Goal: Task Accomplishment & Management: Manage account settings

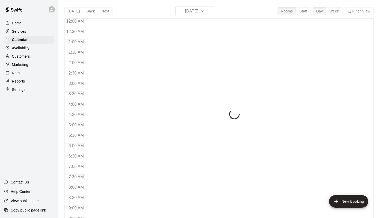
scroll to position [294, 0]
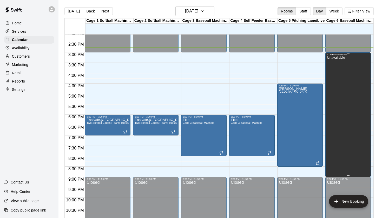
click at [341, 65] on div "Unavailable" at bounding box center [336, 165] width 18 height 218
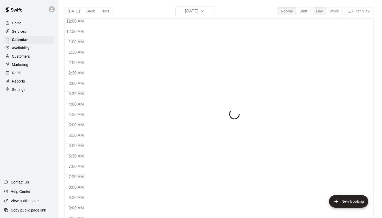
scroll to position [294, 0]
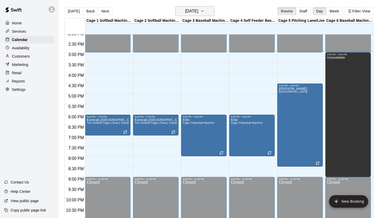
click at [197, 16] on button "[DATE]" at bounding box center [195, 11] width 39 height 10
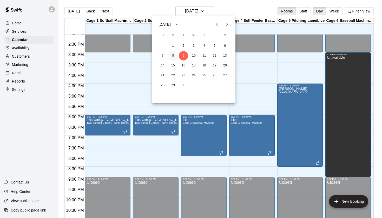
click at [176, 55] on button "8" at bounding box center [173, 55] width 9 height 9
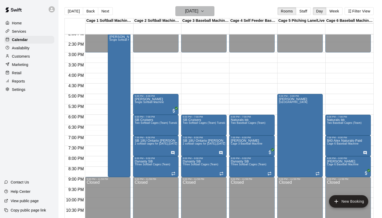
click at [198, 15] on h6 "Monday Sep 08" at bounding box center [191, 11] width 13 height 7
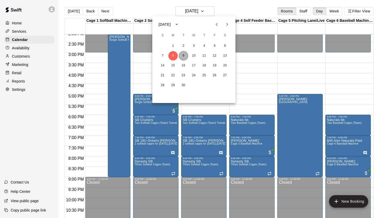
click at [186, 54] on button "9" at bounding box center [183, 55] width 9 height 9
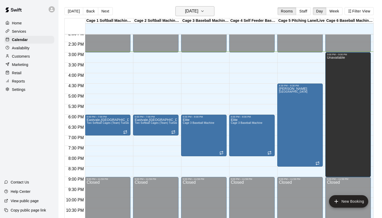
click at [205, 13] on icon "button" at bounding box center [203, 11] width 4 height 6
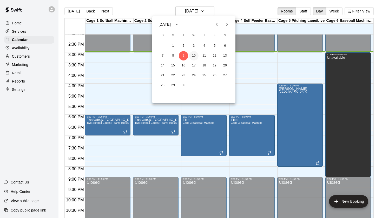
click at [194, 57] on button "10" at bounding box center [193, 55] width 9 height 9
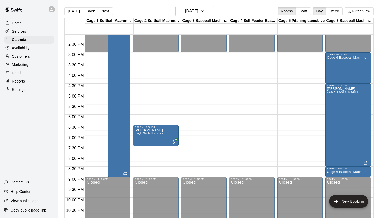
click at [359, 70] on div "Cage 6 Baseball Machine" at bounding box center [346, 165] width 39 height 218
click at [333, 87] on icon "delete" at bounding box center [333, 86] width 4 height 5
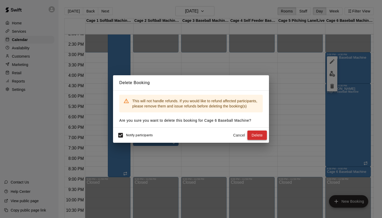
click at [260, 137] on button "Delete" at bounding box center [258, 136] width 20 height 10
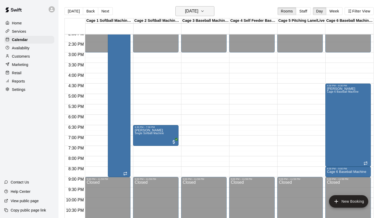
click at [198, 10] on h6 "[DATE]" at bounding box center [191, 11] width 13 height 7
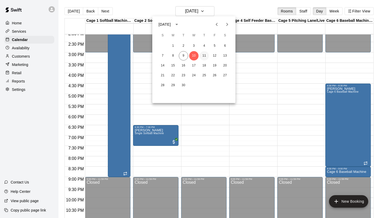
click at [203, 57] on button "11" at bounding box center [204, 55] width 9 height 9
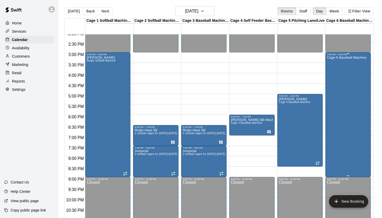
click at [347, 97] on div "Cage 6 Baseball Machine" at bounding box center [346, 165] width 39 height 218
click at [333, 89] on icon "delete" at bounding box center [332, 86] width 6 height 6
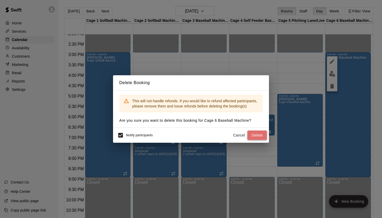
click at [262, 135] on button "Delete" at bounding box center [258, 136] width 20 height 10
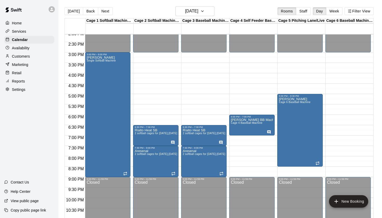
click at [257, 9] on div "Today Back Next Thursday Sep 11 Rooms Staff Day Week Filter View" at bounding box center [220, 12] width 310 height 12
click at [205, 13] on icon "button" at bounding box center [203, 11] width 4 height 6
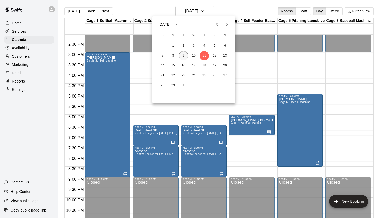
click at [182, 57] on button "9" at bounding box center [183, 55] width 9 height 9
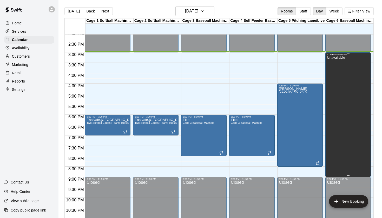
click at [335, 71] on div "Unavailable" at bounding box center [336, 165] width 18 height 218
click at [332, 77] on icon "delete" at bounding box center [332, 74] width 6 height 6
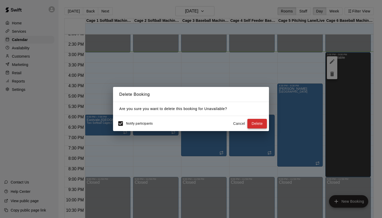
click at [258, 126] on button "Delete" at bounding box center [258, 124] width 20 height 10
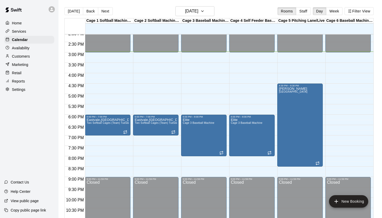
click at [257, 8] on div "Today Back Next Tuesday Sep 09 Rooms Staff Day Week Filter View" at bounding box center [220, 12] width 310 height 12
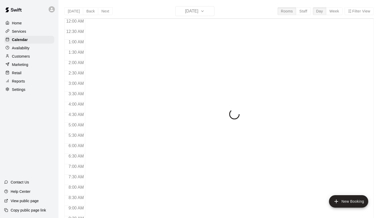
scroll to position [294, 0]
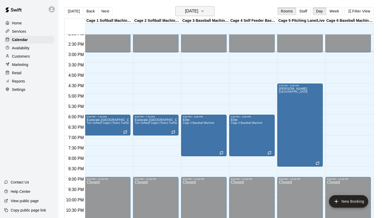
click at [198, 9] on h6 "[DATE]" at bounding box center [191, 11] width 13 height 7
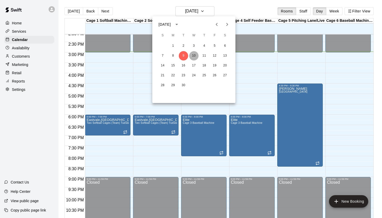
click at [194, 57] on button "10" at bounding box center [193, 55] width 9 height 9
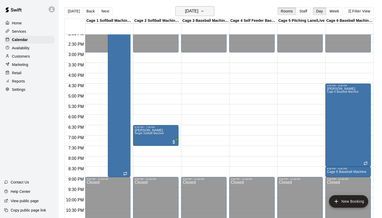
click at [198, 14] on h6 "Wednesday Sep 10" at bounding box center [191, 11] width 13 height 7
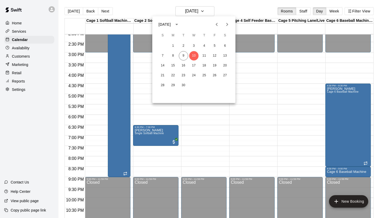
click at [265, 11] on div at bounding box center [191, 109] width 382 height 218
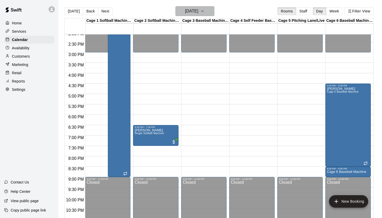
click at [182, 16] on button "Wednesday Sep 10" at bounding box center [195, 11] width 39 height 10
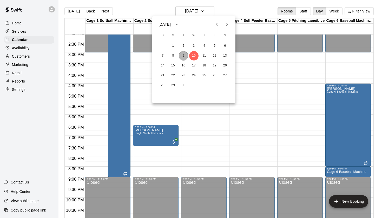
click at [185, 58] on button "9" at bounding box center [183, 55] width 9 height 9
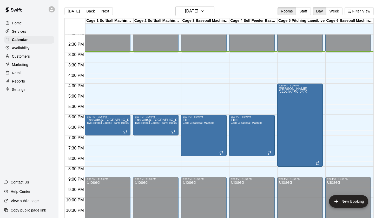
click at [238, 9] on div "Today Back Next Tuesday Sep 09 Rooms Staff Day Week Filter View" at bounding box center [220, 12] width 310 height 12
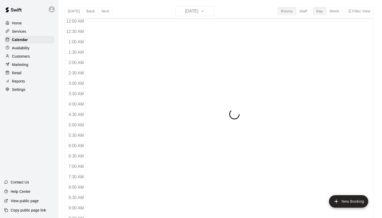
scroll to position [294, 0]
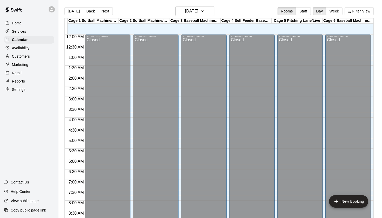
scroll to position [294, 0]
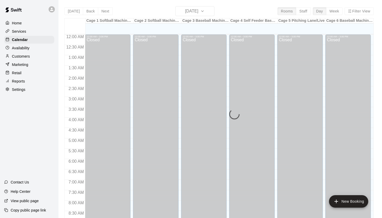
scroll to position [294, 0]
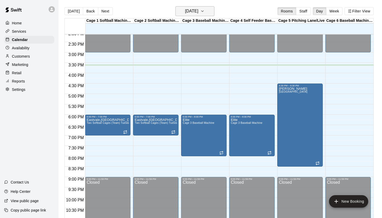
click at [185, 12] on h6 "[DATE]" at bounding box center [191, 11] width 13 height 7
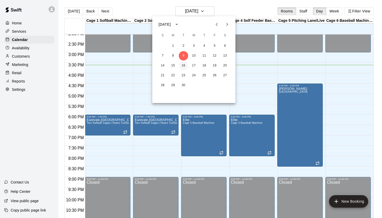
click at [184, 65] on button "16" at bounding box center [183, 65] width 9 height 9
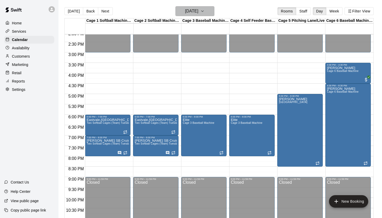
click at [198, 8] on h6 "[DATE]" at bounding box center [191, 11] width 13 height 7
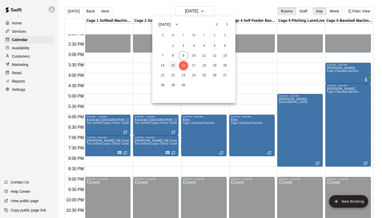
click at [174, 65] on button "15" at bounding box center [173, 65] width 9 height 9
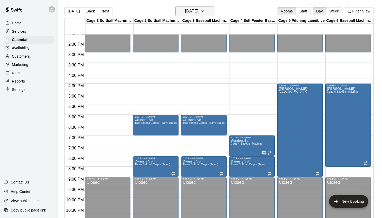
click at [197, 11] on h6 "[DATE]" at bounding box center [191, 11] width 13 height 7
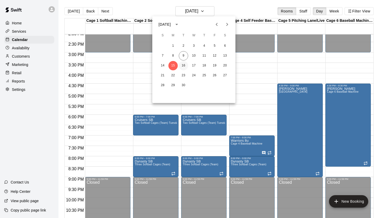
click at [182, 67] on button "16" at bounding box center [183, 65] width 9 height 9
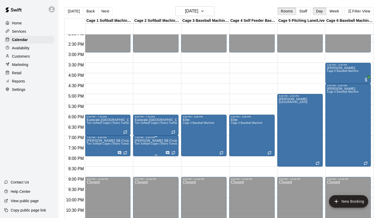
click at [141, 168] on icon "delete" at bounding box center [140, 169] width 4 height 5
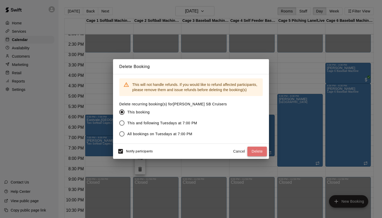
click at [258, 151] on button "Delete" at bounding box center [258, 152] width 20 height 10
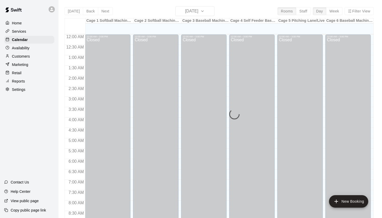
scroll to position [294, 0]
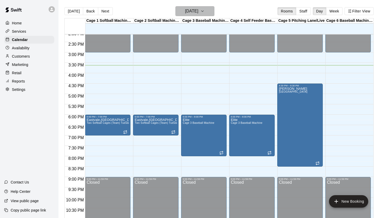
click at [198, 15] on button "[DATE]" at bounding box center [195, 11] width 39 height 10
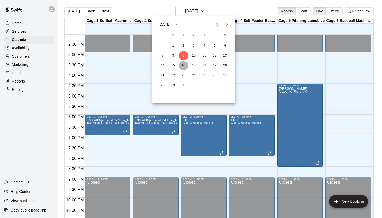
click at [181, 66] on button "16" at bounding box center [183, 65] width 9 height 9
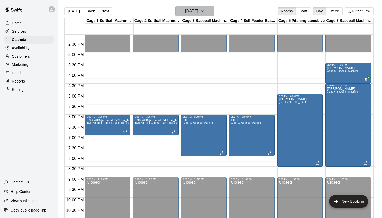
click at [194, 13] on h6 "Tuesday Sep 16" at bounding box center [191, 11] width 13 height 7
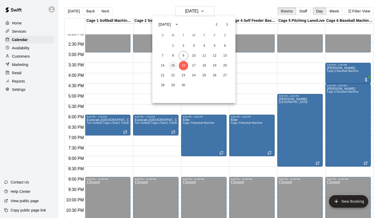
click at [175, 64] on button "15" at bounding box center [173, 65] width 9 height 9
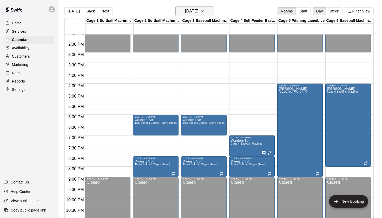
click at [198, 14] on h6 "Monday Sep 15" at bounding box center [191, 11] width 13 height 7
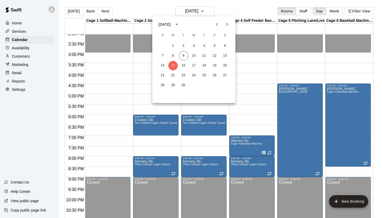
click at [226, 9] on div at bounding box center [191, 109] width 382 height 218
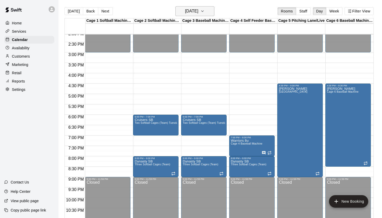
click at [196, 13] on h6 "Monday Sep 15" at bounding box center [191, 11] width 13 height 7
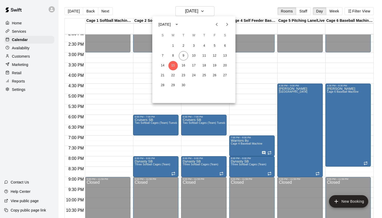
click at [218, 9] on div at bounding box center [191, 109] width 382 height 218
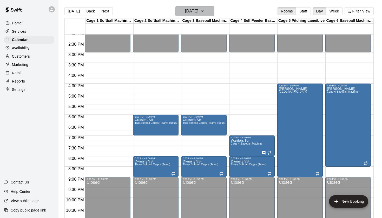
click at [198, 10] on h6 "Monday Sep 15" at bounding box center [191, 11] width 13 height 7
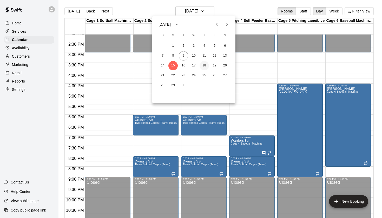
click at [205, 66] on button "18" at bounding box center [204, 65] width 9 height 9
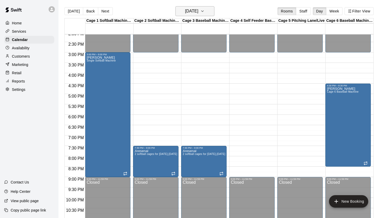
click at [208, 12] on button "Thursday Sep 18" at bounding box center [195, 11] width 39 height 10
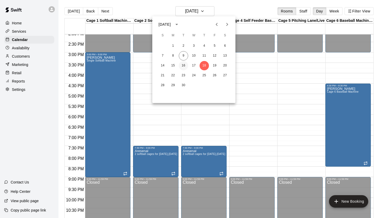
click at [184, 66] on button "16" at bounding box center [183, 65] width 9 height 9
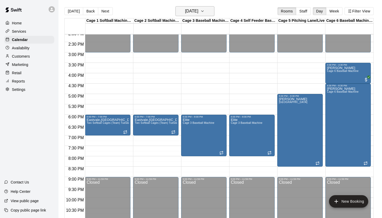
click at [198, 15] on h6 "Tuesday Sep 16" at bounding box center [191, 11] width 13 height 7
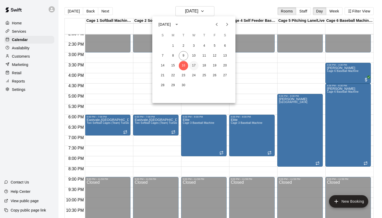
click at [193, 63] on button "17" at bounding box center [193, 65] width 9 height 9
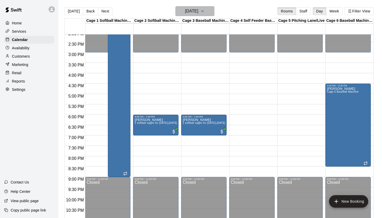
click at [198, 12] on h6 "Wednesday Sep 17" at bounding box center [191, 11] width 13 height 7
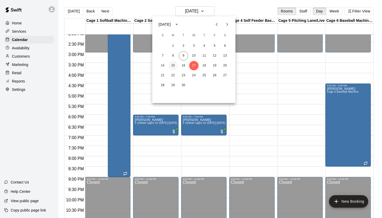
click at [174, 63] on button "15" at bounding box center [173, 65] width 9 height 9
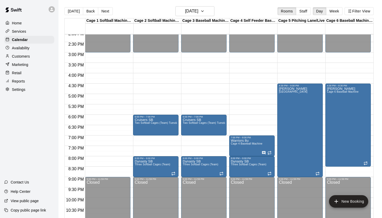
click at [233, 9] on div "Today Back Next Monday Sep 15 Rooms Staff Day Week Filter View" at bounding box center [220, 12] width 310 height 12
click at [198, 13] on h6 "Monday Sep 15" at bounding box center [191, 11] width 13 height 7
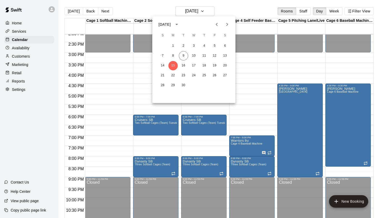
click at [237, 13] on div at bounding box center [191, 109] width 382 height 218
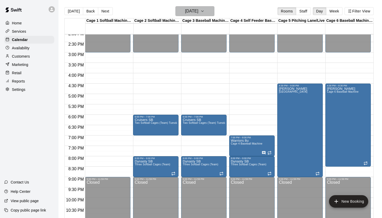
click at [198, 15] on h6 "Monday Sep 15" at bounding box center [191, 11] width 13 height 7
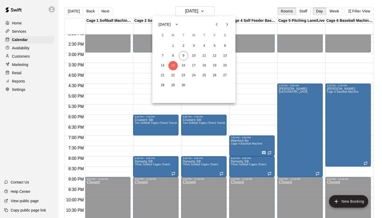
click at [246, 10] on div at bounding box center [191, 109] width 382 height 218
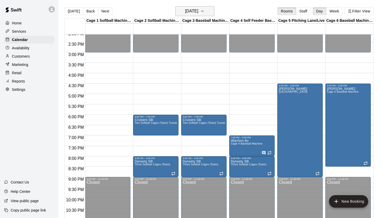
click at [205, 12] on icon "button" at bounding box center [203, 11] width 4 height 6
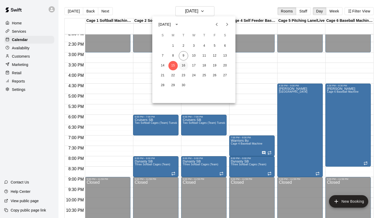
click at [185, 65] on button "16" at bounding box center [183, 65] width 9 height 9
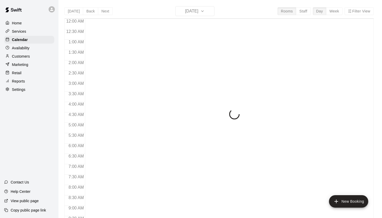
scroll to position [294, 0]
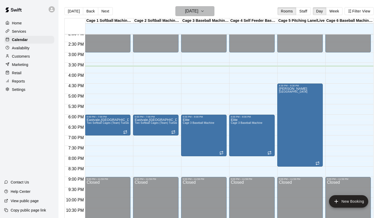
click at [198, 11] on h6 "[DATE]" at bounding box center [191, 11] width 13 height 7
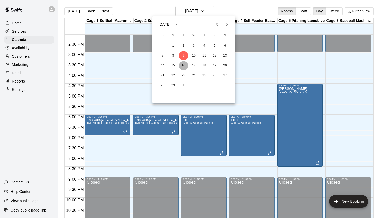
click at [185, 65] on button "16" at bounding box center [183, 65] width 9 height 9
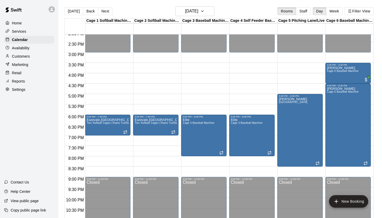
click at [243, 12] on div "Today Back Next Tuesday Sep 16 Rooms Staff Day Week Filter View" at bounding box center [220, 12] width 310 height 12
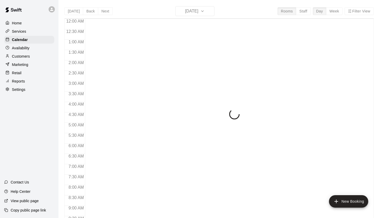
scroll to position [294, 0]
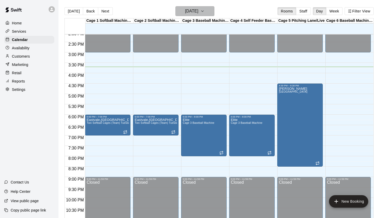
click at [198, 9] on h6 "[DATE]" at bounding box center [191, 11] width 13 height 7
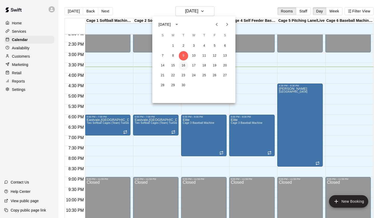
click at [184, 64] on button "16" at bounding box center [183, 65] width 9 height 9
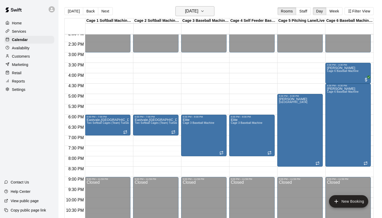
click at [198, 12] on h6 "[DATE]" at bounding box center [191, 11] width 13 height 7
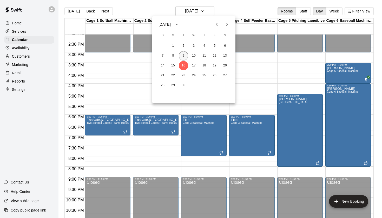
click at [183, 53] on button "9" at bounding box center [183, 55] width 9 height 9
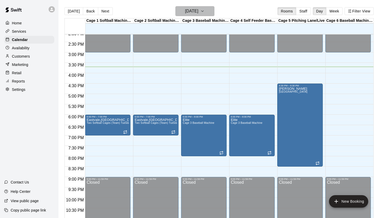
click at [198, 15] on h6 "[DATE]" at bounding box center [191, 11] width 13 height 7
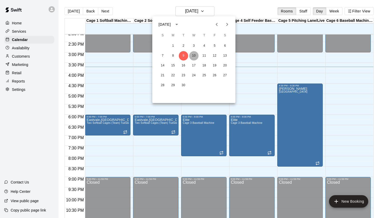
click at [193, 59] on button "10" at bounding box center [193, 55] width 9 height 9
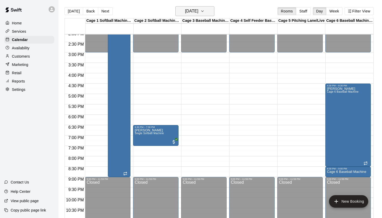
click at [198, 11] on h6 "Wednesday Sep 10" at bounding box center [191, 11] width 13 height 7
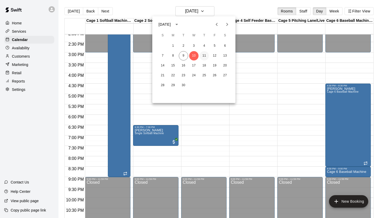
click at [205, 57] on button "11" at bounding box center [204, 55] width 9 height 9
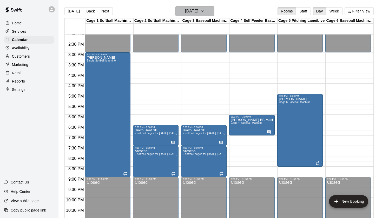
click at [198, 14] on h6 "Thursday Sep 11" at bounding box center [191, 11] width 13 height 7
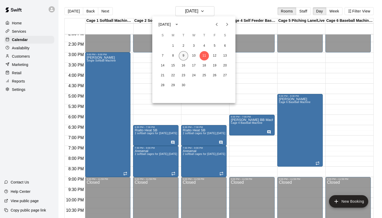
click at [185, 57] on button "9" at bounding box center [183, 55] width 9 height 9
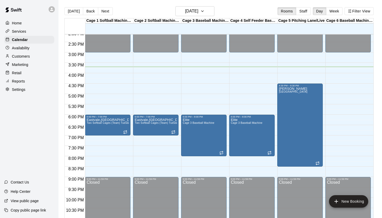
click at [247, 5] on main "Today Back Next Tuesday Sep 09 Rooms Staff Day Week Filter View Cage 1 Softball…" at bounding box center [221, 113] width 324 height 227
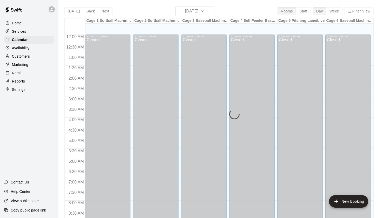
scroll to position [294, 0]
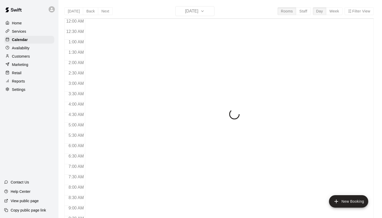
scroll to position [294, 0]
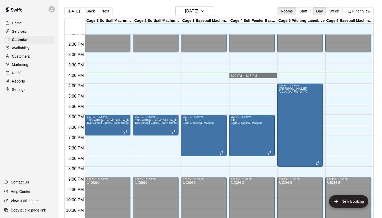
drag, startPoint x: 230, startPoint y: 74, endPoint x: 230, endPoint y: 78, distance: 3.9
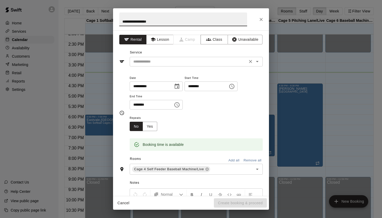
click at [259, 61] on icon "Open" at bounding box center [257, 62] width 6 height 6
type input "**********"
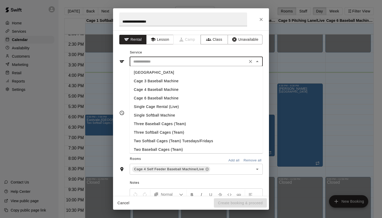
click at [163, 90] on li "Cage 4 Baseball Machine" at bounding box center [196, 90] width 133 height 9
type input "**********"
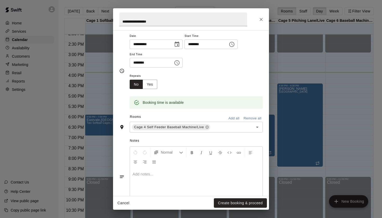
scroll to position [23, 0]
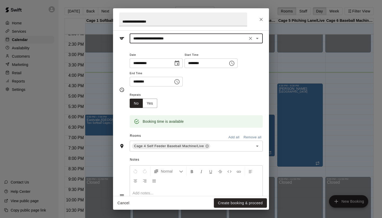
click at [180, 80] on icon "Choose time, selected time is 4:15 PM" at bounding box center [177, 82] width 6 height 6
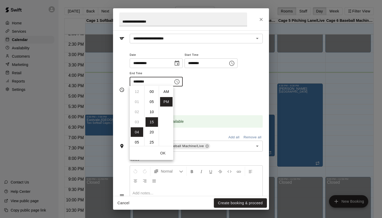
scroll to position [9, 0]
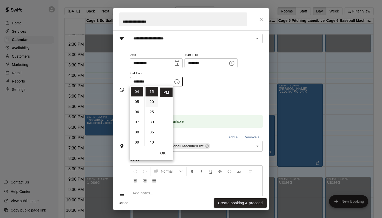
click at [150, 103] on li "20" at bounding box center [152, 102] width 12 height 10
click at [256, 106] on div "Repeats No Yes" at bounding box center [196, 100] width 133 height 16
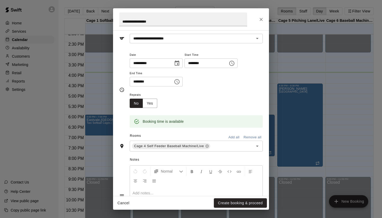
click at [180, 81] on icon "Choose time, selected time is 4:20 PM" at bounding box center [177, 82] width 6 height 6
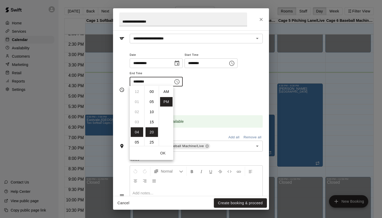
scroll to position [9, 0]
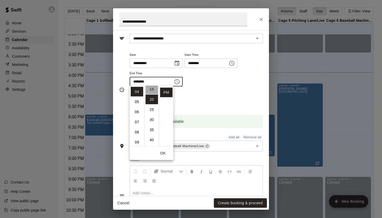
click at [152, 90] on li "15" at bounding box center [152, 90] width 12 height 10
type input "********"
click at [263, 94] on div "**********" at bounding box center [191, 113] width 156 height 166
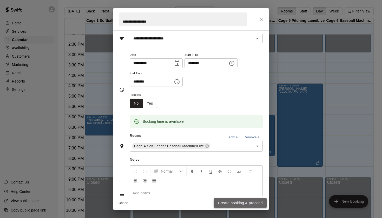
click at [242, 203] on button "Create booking & proceed" at bounding box center [240, 204] width 53 height 10
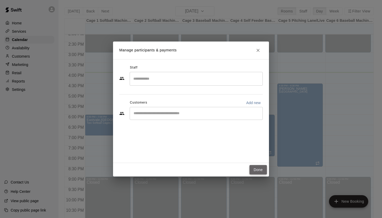
click at [256, 168] on button "Done" at bounding box center [258, 170] width 17 height 10
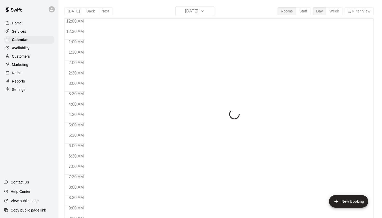
scroll to position [294, 0]
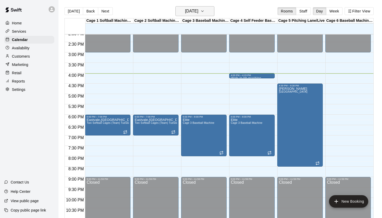
click at [198, 9] on h6 "[DATE]" at bounding box center [191, 11] width 13 height 7
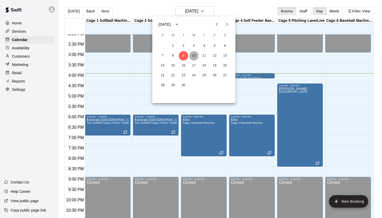
click at [194, 55] on button "10" at bounding box center [193, 55] width 9 height 9
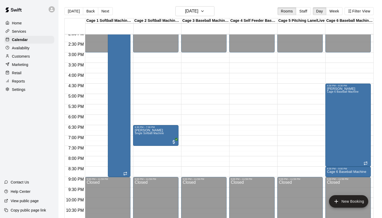
click at [202, 17] on div "[DATE] Back [DATE][DATE] Rooms Staff Day Week Filter View" at bounding box center [220, 12] width 310 height 12
click at [198, 13] on h6 "[DATE]" at bounding box center [191, 11] width 13 height 7
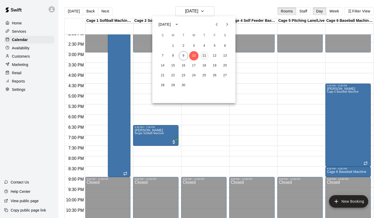
click at [203, 57] on button "11" at bounding box center [204, 55] width 9 height 9
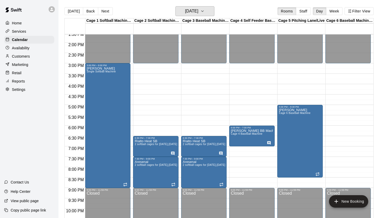
scroll to position [282, 0]
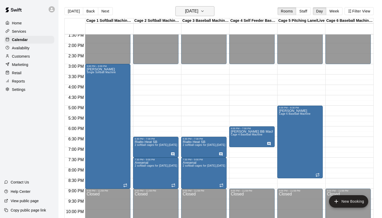
click at [198, 9] on h6 "Thursday Sep 11" at bounding box center [191, 11] width 13 height 7
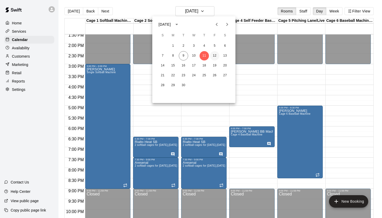
click at [215, 55] on button "12" at bounding box center [214, 55] width 9 height 9
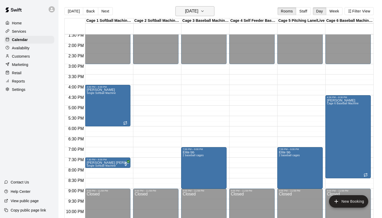
click at [205, 15] on button "Friday Sep 12" at bounding box center [195, 11] width 39 height 10
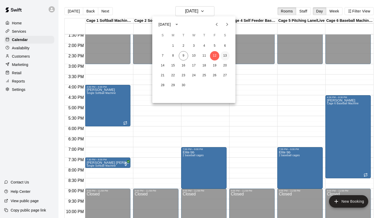
click at [223, 56] on button "13" at bounding box center [225, 55] width 9 height 9
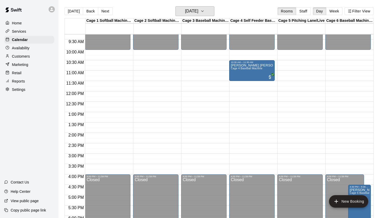
scroll to position [192, 0]
click at [198, 12] on h6 "Saturday Sep 13" at bounding box center [191, 11] width 13 height 7
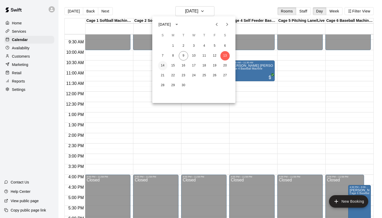
click at [165, 65] on button "14" at bounding box center [162, 65] width 9 height 9
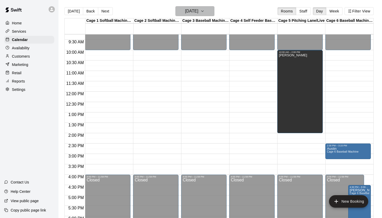
click at [198, 14] on h6 "Sunday Sep 14" at bounding box center [191, 11] width 13 height 7
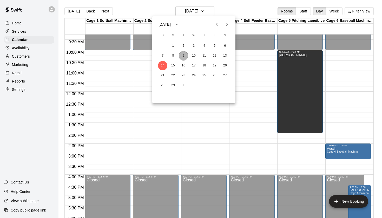
click at [186, 53] on button "9" at bounding box center [183, 55] width 9 height 9
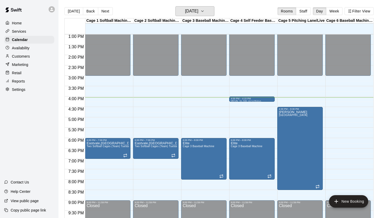
scroll to position [271, 0]
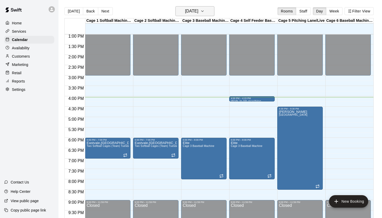
click at [207, 15] on button "[DATE]" at bounding box center [195, 11] width 39 height 10
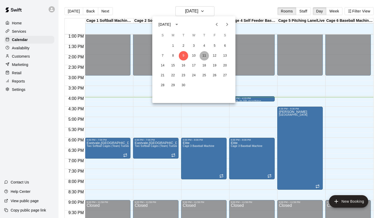
click at [203, 57] on button "11" at bounding box center [204, 55] width 9 height 9
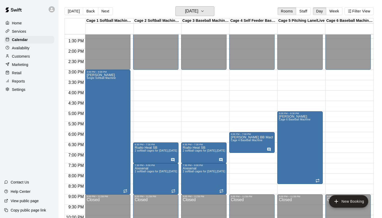
scroll to position [278, 0]
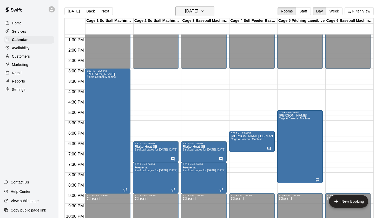
click at [197, 13] on h6 "Thursday Sep 11" at bounding box center [191, 11] width 13 height 7
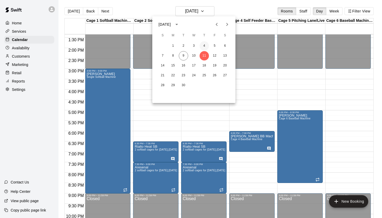
click at [203, 48] on button "4" at bounding box center [204, 45] width 9 height 9
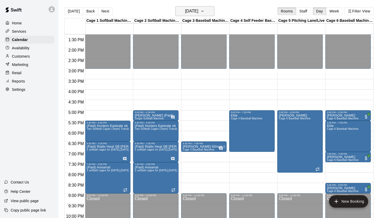
click at [198, 14] on h6 "Thursday Sep 04" at bounding box center [191, 11] width 13 height 7
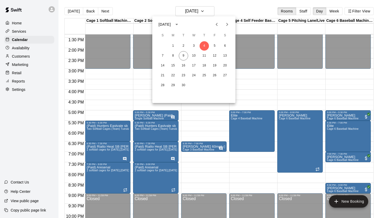
click at [216, 32] on span "F" at bounding box center [214, 35] width 9 height 10
click at [216, 28] on button "Previous month" at bounding box center [217, 24] width 10 height 10
click at [204, 45] on button "5" at bounding box center [204, 45] width 9 height 9
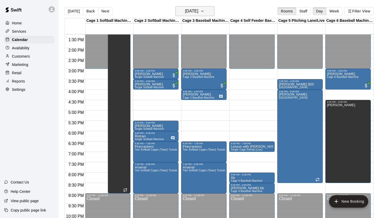
click at [198, 10] on h6 "Thursday Jun 05" at bounding box center [191, 11] width 13 height 7
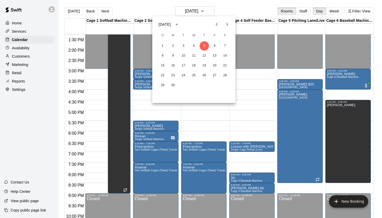
click at [226, 23] on icon "Next month" at bounding box center [227, 24] width 6 height 6
click at [204, 54] on button "11" at bounding box center [204, 55] width 9 height 9
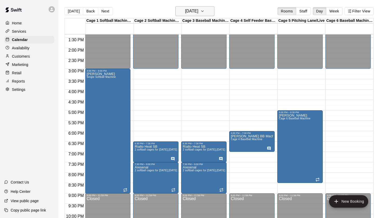
click at [207, 16] on button "Thursday Sep 11" at bounding box center [195, 11] width 39 height 10
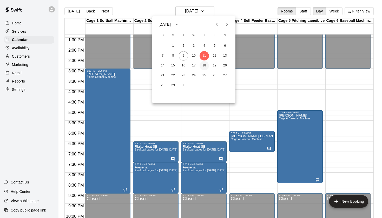
click at [205, 66] on button "18" at bounding box center [204, 65] width 9 height 9
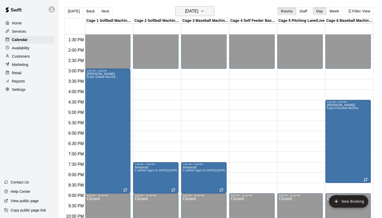
click at [198, 9] on h6 "Thursday Sep 18" at bounding box center [191, 11] width 13 height 7
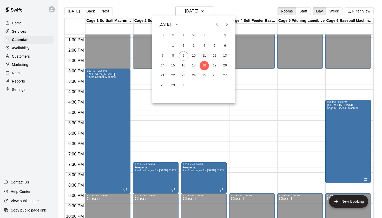
click at [206, 53] on button "11" at bounding box center [204, 55] width 9 height 9
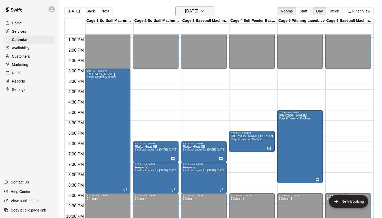
click at [198, 13] on h6 "Thursday Sep 11" at bounding box center [191, 11] width 13 height 7
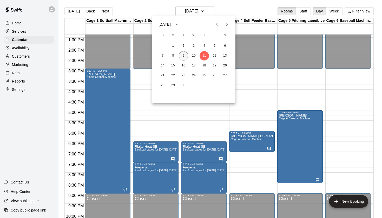
click at [184, 53] on button "9" at bounding box center [183, 55] width 9 height 9
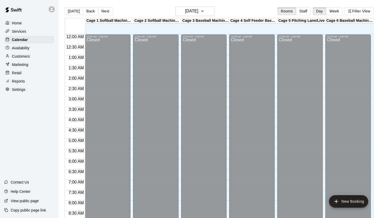
scroll to position [294, 0]
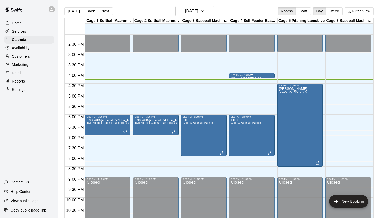
click at [255, 76] on div "4:00 PM – 4:15 PM" at bounding box center [252, 75] width 42 height 3
click at [238, 80] on icon "edit" at bounding box center [236, 79] width 6 height 6
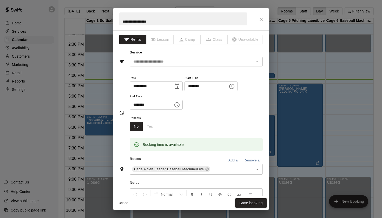
click at [192, 22] on input "**********" at bounding box center [183, 19] width 128 height 14
type input "**********"
click at [249, 203] on button "Save booking" at bounding box center [251, 204] width 32 height 10
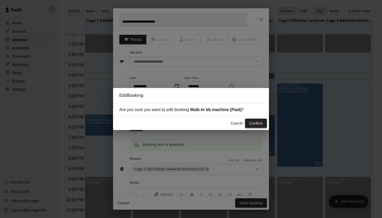
click at [257, 125] on button "Confirm" at bounding box center [256, 124] width 22 height 10
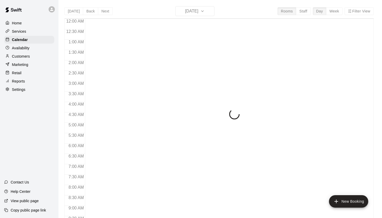
scroll to position [294, 0]
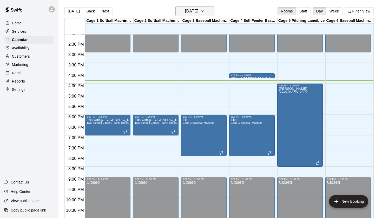
click at [185, 11] on h6 "[DATE]" at bounding box center [191, 11] width 13 height 7
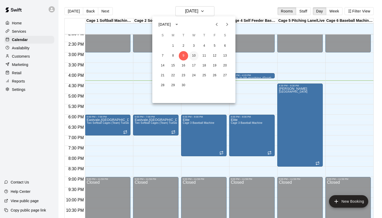
click at [194, 57] on button "10" at bounding box center [193, 55] width 9 height 9
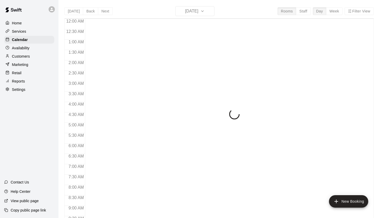
scroll to position [294, 0]
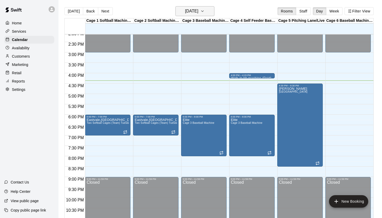
click at [198, 14] on h6 "[DATE]" at bounding box center [191, 11] width 13 height 7
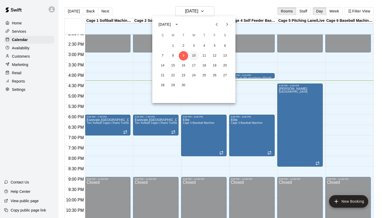
click at [195, 56] on button "10" at bounding box center [193, 55] width 9 height 9
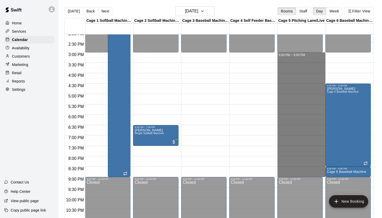
drag, startPoint x: 279, startPoint y: 54, endPoint x: 285, endPoint y: 176, distance: 122.1
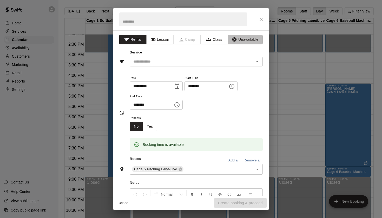
click at [247, 41] on button "Unavailable" at bounding box center [245, 40] width 35 height 10
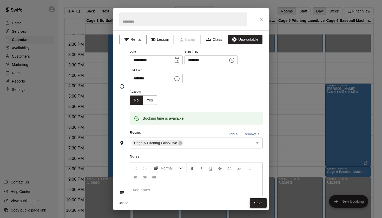
click at [261, 208] on button "Save" at bounding box center [258, 204] width 17 height 10
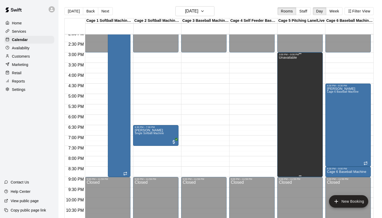
click at [293, 90] on div "Unavailable" at bounding box center [288, 165] width 18 height 218
click at [286, 78] on button "delete" at bounding box center [284, 74] width 10 height 10
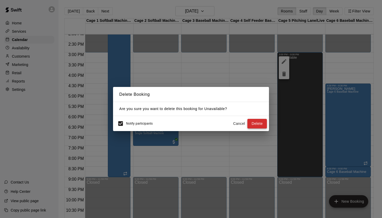
click at [258, 125] on button "Delete" at bounding box center [258, 124] width 20 height 10
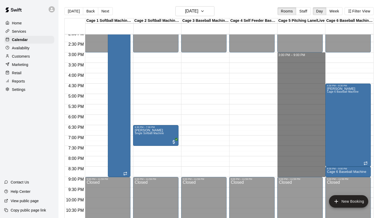
drag, startPoint x: 279, startPoint y: 54, endPoint x: 282, endPoint y: 177, distance: 123.1
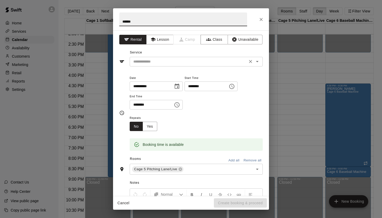
click at [261, 65] on div "​" at bounding box center [196, 62] width 133 height 10
type input "******"
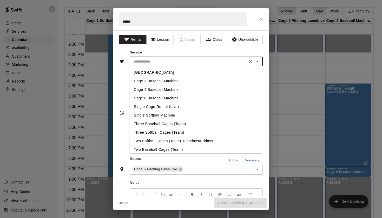
scroll to position [0, 0]
click at [165, 70] on li "Bullpen Lane" at bounding box center [196, 72] width 133 height 9
type input "**********"
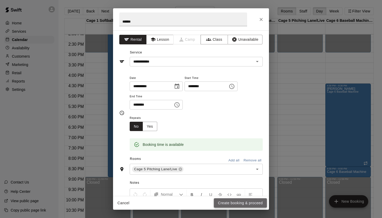
click at [249, 206] on button "Create booking & proceed" at bounding box center [240, 204] width 53 height 10
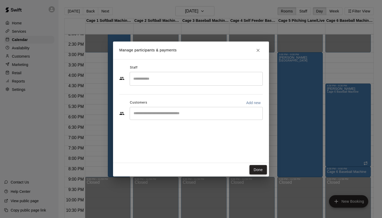
click at [258, 170] on button "Done" at bounding box center [258, 170] width 17 height 10
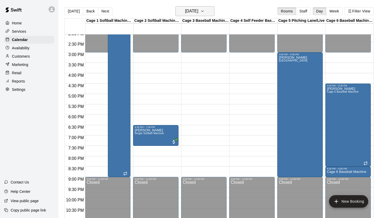
click at [198, 9] on h6 "Wednesday Sep 10" at bounding box center [191, 11] width 13 height 7
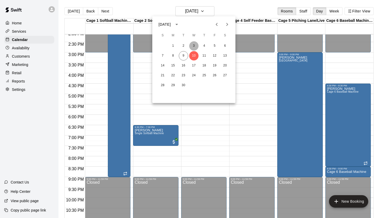
click at [196, 47] on button "3" at bounding box center [193, 45] width 9 height 9
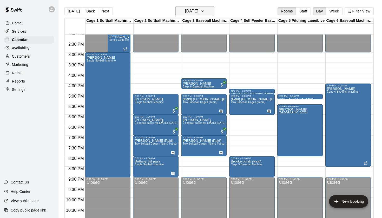
click at [196, 13] on h6 "Wednesday Sep 03" at bounding box center [191, 11] width 13 height 7
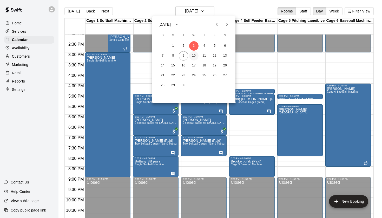
click at [194, 57] on button "10" at bounding box center [193, 55] width 9 height 9
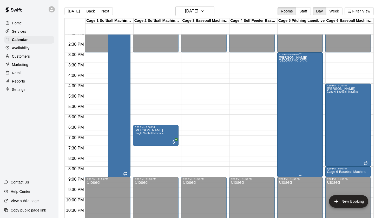
click at [298, 121] on div "Kristi Bullpen Lane" at bounding box center [300, 165] width 42 height 218
click at [284, 62] on icon "edit" at bounding box center [284, 61] width 5 height 5
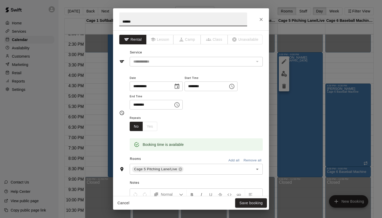
click at [235, 83] on icon "Choose time, selected time is 3:00 PM" at bounding box center [232, 86] width 6 height 6
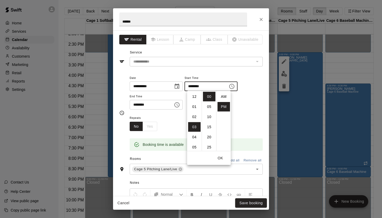
scroll to position [9, 0]
click at [196, 117] on li "05" at bounding box center [194, 117] width 12 height 10
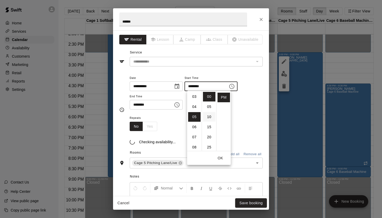
scroll to position [51, 0]
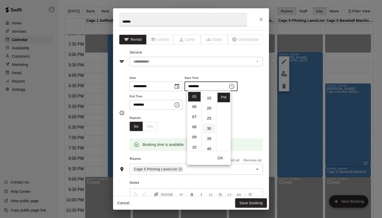
click at [210, 132] on li "30" at bounding box center [209, 129] width 12 height 10
type input "********"
click at [180, 105] on icon "Choose time, selected time is 9:00 PM" at bounding box center [177, 105] width 6 height 6
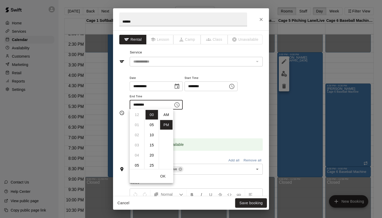
scroll to position [9, 0]
click at [138, 115] on li "08" at bounding box center [137, 115] width 12 height 10
type input "********"
click at [258, 115] on div "Repeats No Yes" at bounding box center [196, 123] width 133 height 16
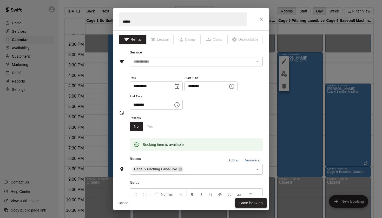
click at [255, 202] on button "Save booking" at bounding box center [251, 204] width 32 height 10
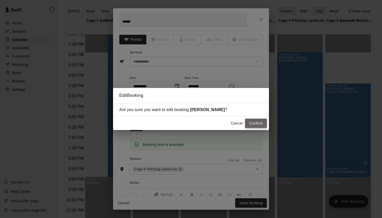
click at [254, 122] on button "Confirm" at bounding box center [256, 124] width 22 height 10
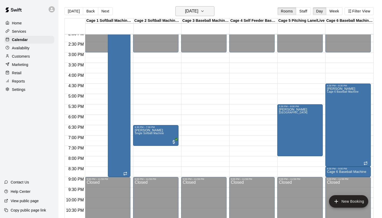
click at [198, 12] on h6 "Wednesday Sep 10" at bounding box center [191, 11] width 13 height 7
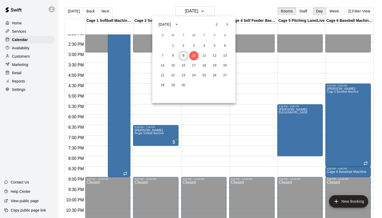
click at [184, 54] on button "9" at bounding box center [183, 55] width 9 height 9
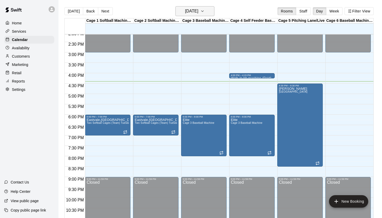
click at [198, 10] on h6 "[DATE]" at bounding box center [191, 11] width 13 height 7
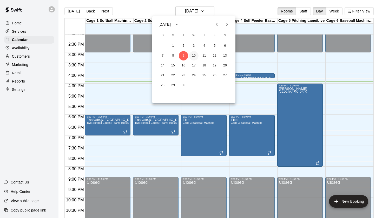
click at [196, 55] on button "10" at bounding box center [193, 55] width 9 height 9
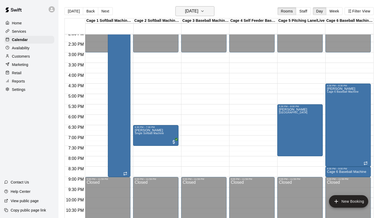
click at [210, 10] on button "Wednesday Sep 10" at bounding box center [195, 11] width 39 height 10
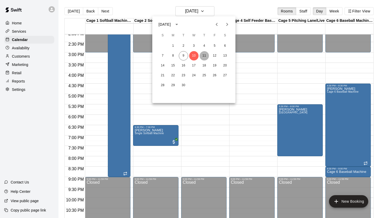
click at [205, 53] on button "11" at bounding box center [204, 55] width 9 height 9
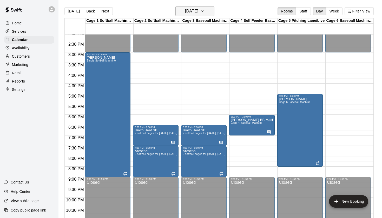
click at [198, 11] on h6 "Thursday Sep 11" at bounding box center [191, 11] width 13 height 7
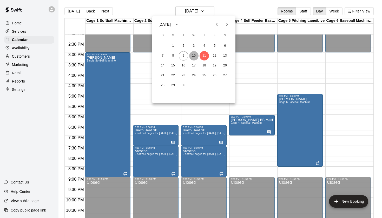
click at [197, 54] on button "10" at bounding box center [193, 55] width 9 height 9
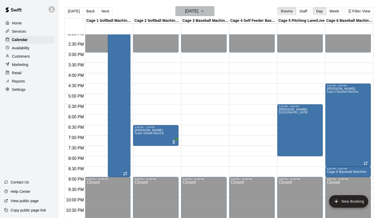
click at [198, 14] on h6 "Wednesday Sep 10" at bounding box center [191, 11] width 13 height 7
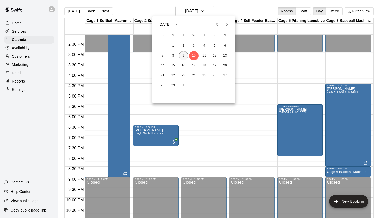
click at [184, 55] on button "9" at bounding box center [183, 55] width 9 height 9
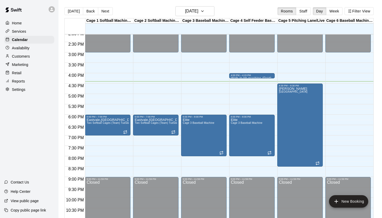
click at [234, 12] on div "Today Back Next Tuesday Sep 09 Rooms Staff Day Week Filter View" at bounding box center [220, 12] width 310 height 12
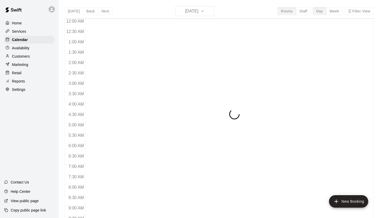
scroll to position [294, 0]
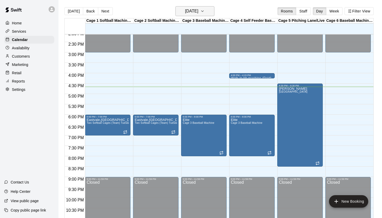
click at [208, 10] on button "[DATE]" at bounding box center [195, 11] width 39 height 10
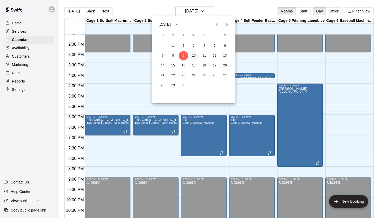
click at [194, 56] on button "10" at bounding box center [193, 55] width 9 height 9
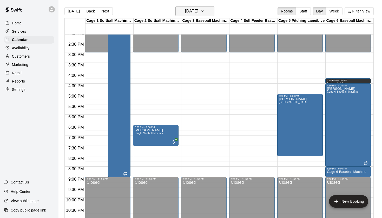
click at [198, 12] on h6 "[DATE]" at bounding box center [191, 11] width 13 height 7
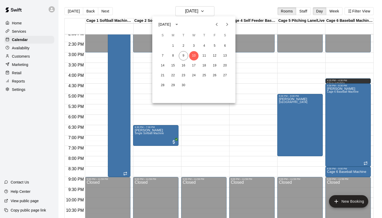
click at [247, 8] on div at bounding box center [191, 109] width 382 height 218
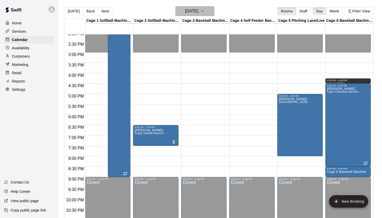
click at [198, 10] on h6 "[DATE]" at bounding box center [191, 11] width 13 height 7
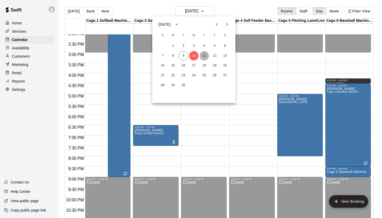
click at [204, 57] on button "11" at bounding box center [204, 55] width 9 height 9
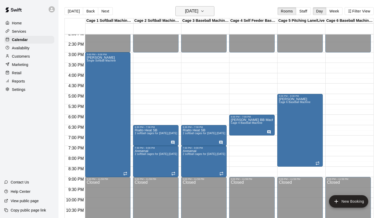
click at [186, 14] on h6 "[DATE]" at bounding box center [191, 11] width 13 height 7
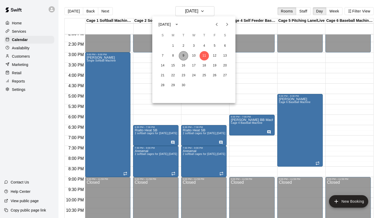
click at [184, 56] on button "9" at bounding box center [183, 55] width 9 height 9
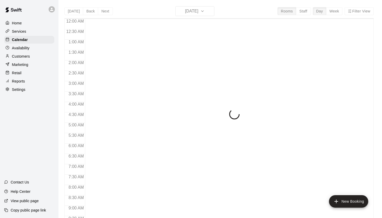
scroll to position [294, 0]
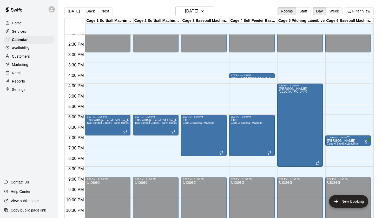
click at [335, 145] on icon "edit" at bounding box center [332, 145] width 6 height 6
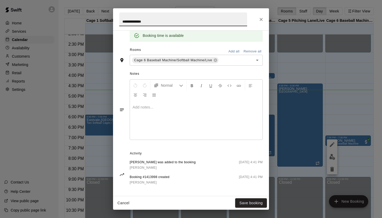
scroll to position [109, 0]
click at [150, 168] on span "[PERSON_NAME]" at bounding box center [143, 168] width 27 height 4
click at [262, 17] on icon "Close" at bounding box center [261, 19] width 5 height 5
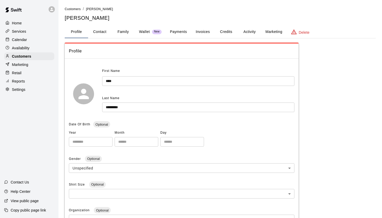
click at [101, 32] on button "Contact" at bounding box center [99, 32] width 23 height 12
select select "**"
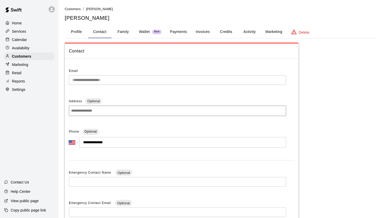
click at [78, 33] on button "Profile" at bounding box center [76, 32] width 23 height 12
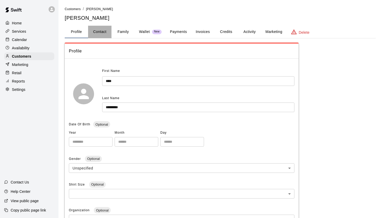
click at [105, 30] on button "Contact" at bounding box center [99, 32] width 23 height 12
select select "**"
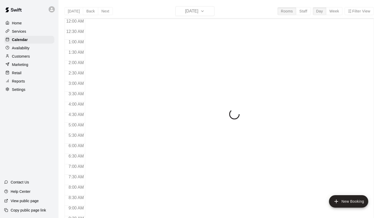
scroll to position [294, 0]
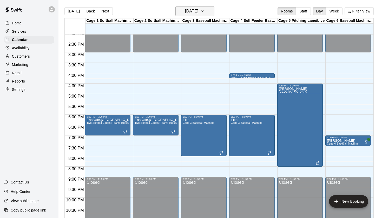
click at [195, 10] on h6 "[DATE]" at bounding box center [191, 11] width 13 height 7
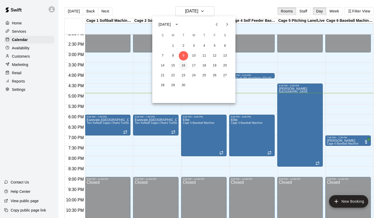
click at [185, 67] on button "16" at bounding box center [183, 65] width 9 height 9
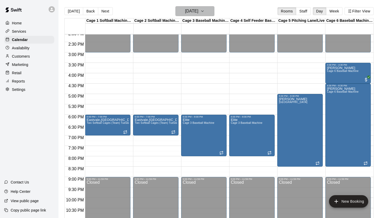
click at [192, 10] on h6 "Tuesday Sep 16" at bounding box center [191, 11] width 13 height 7
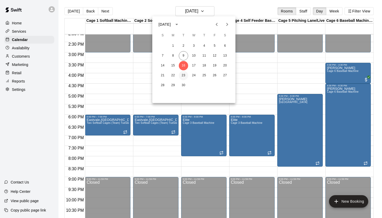
click at [183, 76] on button "23" at bounding box center [183, 75] width 9 height 9
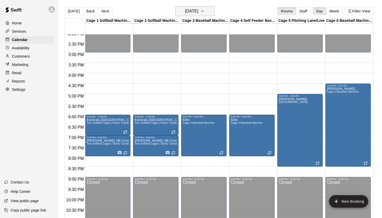
click at [198, 11] on h6 "Tuesday Sep 23" at bounding box center [191, 11] width 13 height 7
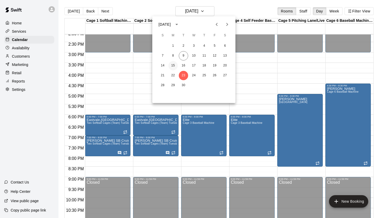
click at [173, 68] on button "15" at bounding box center [173, 65] width 9 height 9
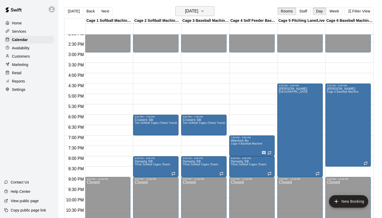
click at [196, 12] on h6 "Monday Sep 15" at bounding box center [191, 11] width 13 height 7
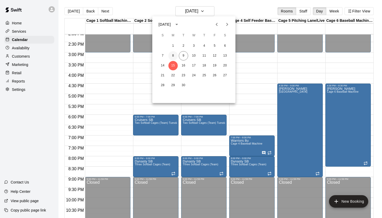
click at [174, 57] on button "8" at bounding box center [173, 55] width 9 height 9
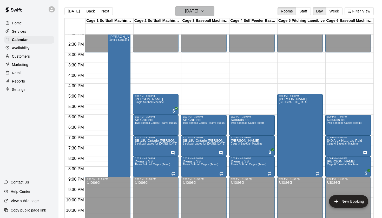
click at [193, 13] on h6 "Monday Sep 08" at bounding box center [191, 11] width 13 height 7
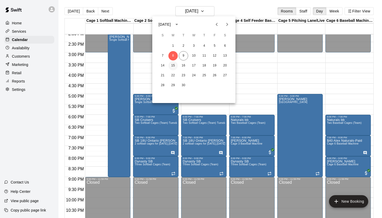
click at [175, 68] on button "15" at bounding box center [173, 65] width 9 height 9
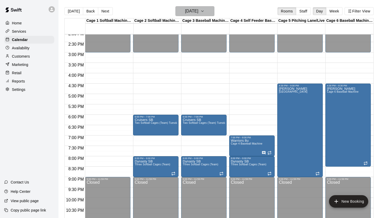
click at [194, 12] on h6 "Monday Sep 15" at bounding box center [191, 11] width 13 height 7
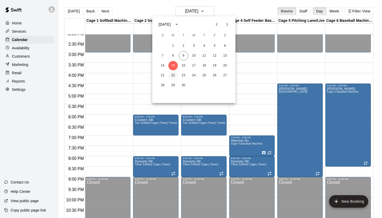
click at [174, 74] on button "22" at bounding box center [173, 75] width 9 height 9
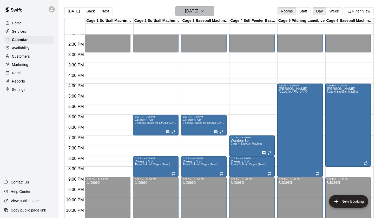
click at [198, 13] on h6 "Monday Sep 22" at bounding box center [191, 11] width 13 height 7
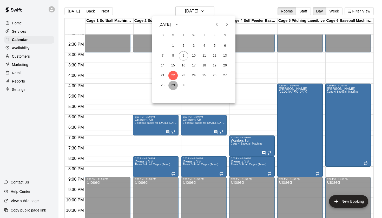
click at [173, 83] on button "29" at bounding box center [173, 85] width 9 height 9
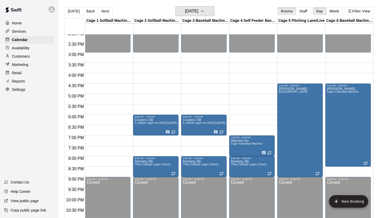
click at [197, 12] on h6 "Monday Sep 29" at bounding box center [191, 11] width 13 height 7
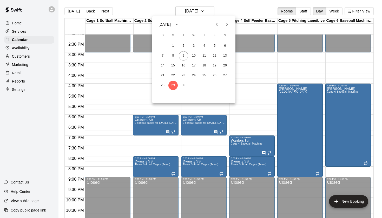
click at [223, 11] on div at bounding box center [191, 109] width 382 height 218
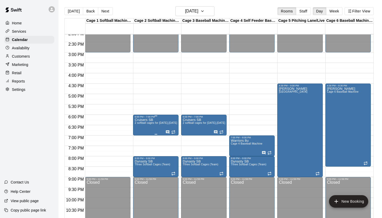
click at [162, 123] on span "2 softball cages for [DATE],[DATE], Thursdays" at bounding box center [163, 123] width 57 height 3
click at [142, 127] on icon "edit" at bounding box center [140, 127] width 6 height 6
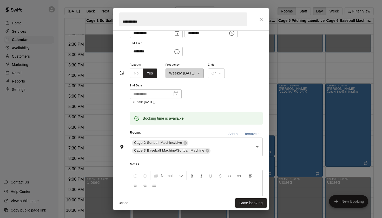
scroll to position [14, 0]
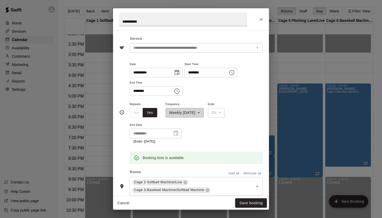
click at [260, 22] on icon "Close" at bounding box center [261, 19] width 5 height 5
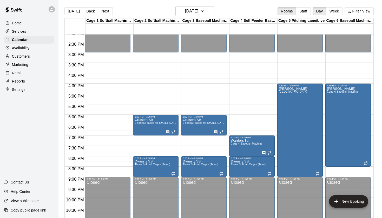
click at [236, 10] on div "Today Back Next Monday Sep 29 Rooms Staff Day Week Filter View" at bounding box center [220, 12] width 310 height 12
click at [208, 10] on button "Monday Sep 29" at bounding box center [195, 11] width 39 height 10
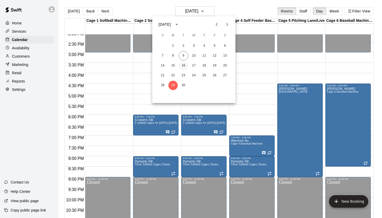
click at [185, 65] on button "16" at bounding box center [183, 65] width 9 height 9
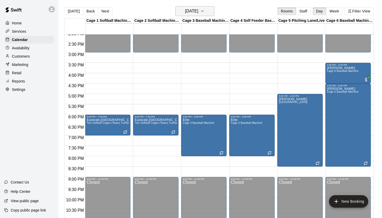
click at [198, 9] on h6 "Tuesday Sep 16" at bounding box center [191, 11] width 13 height 7
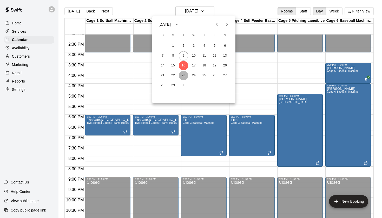
click at [185, 75] on button "23" at bounding box center [183, 75] width 9 height 9
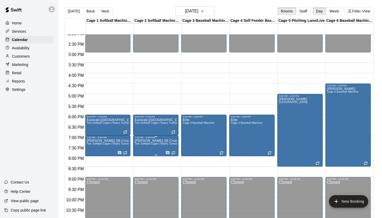
click at [154, 161] on div at bounding box center [191, 109] width 382 height 218
click at [143, 145] on icon "edit" at bounding box center [140, 145] width 6 height 6
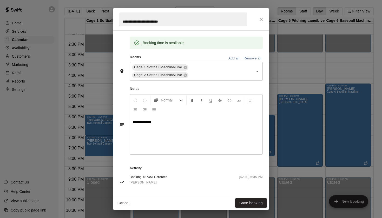
scroll to position [129, 0]
click at [262, 19] on icon "Close" at bounding box center [261, 19] width 3 height 3
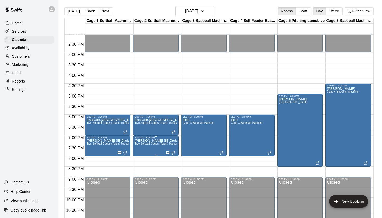
click at [140, 147] on icon "edit" at bounding box center [140, 145] width 6 height 6
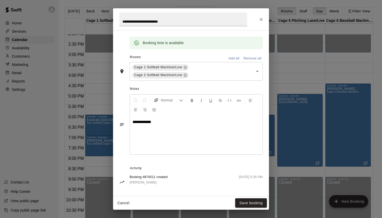
click at [156, 125] on div "**********" at bounding box center [196, 135] width 133 height 39
copy span "**********"
click at [259, 22] on button "Close" at bounding box center [261, 19] width 9 height 9
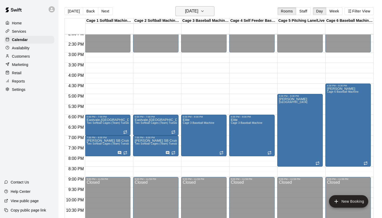
click at [205, 14] on icon "button" at bounding box center [203, 11] width 4 height 6
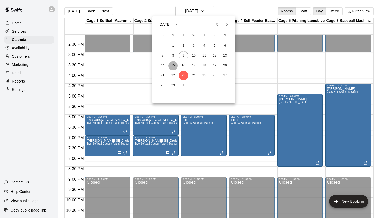
click at [173, 68] on button "15" at bounding box center [173, 65] width 9 height 9
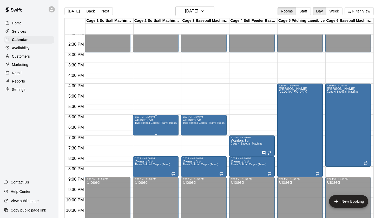
click at [141, 125] on icon "edit" at bounding box center [140, 124] width 6 height 6
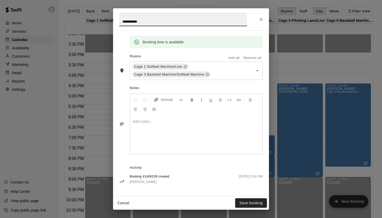
scroll to position [102, 0]
click at [167, 133] on div at bounding box center [196, 135] width 133 height 39
click at [257, 21] on button "Close" at bounding box center [261, 19] width 9 height 9
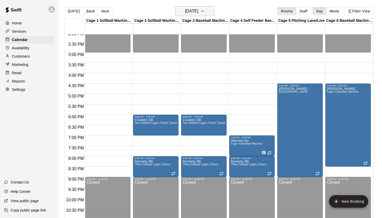
click at [185, 15] on h6 "Monday Sep 15" at bounding box center [191, 11] width 13 height 7
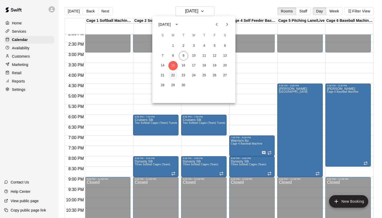
click at [176, 77] on button "22" at bounding box center [173, 75] width 9 height 9
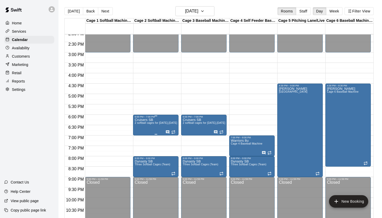
click at [143, 123] on icon "edit" at bounding box center [140, 124] width 6 height 6
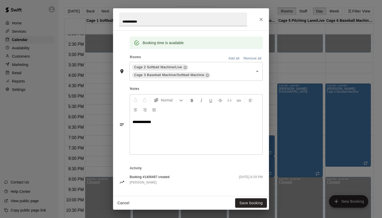
scroll to position [129, 0]
click at [262, 23] on button "Close" at bounding box center [261, 19] width 9 height 9
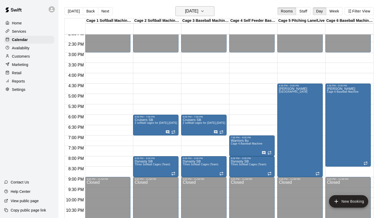
click at [205, 12] on icon "button" at bounding box center [203, 11] width 4 height 6
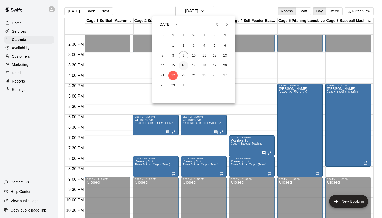
click at [185, 64] on button "16" at bounding box center [183, 65] width 9 height 9
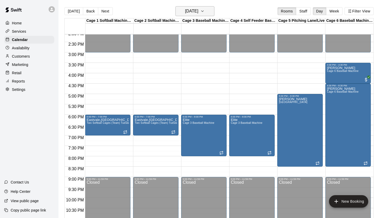
click at [198, 10] on h6 "Tuesday Sep 16" at bounding box center [191, 11] width 13 height 7
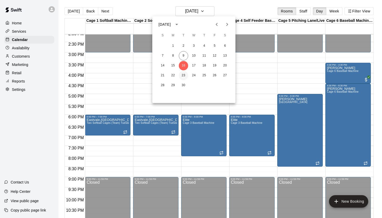
click at [185, 77] on button "23" at bounding box center [183, 75] width 9 height 9
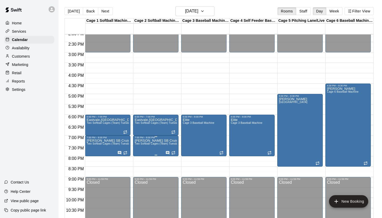
click at [141, 169] on icon "delete" at bounding box center [140, 169] width 4 height 5
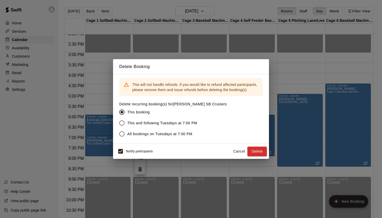
click at [183, 124] on span "This and following Tuesdays at 7:00 PM" at bounding box center [162, 123] width 70 height 5
click at [239, 153] on button "Cancel" at bounding box center [239, 152] width 17 height 10
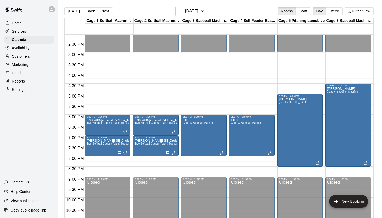
click at [251, 16] on div "Today Back Next Tuesday Sep 23 Rooms Staff Day Week Filter View" at bounding box center [220, 12] width 310 height 12
click at [208, 9] on button "Tuesday Sep 23" at bounding box center [195, 11] width 39 height 10
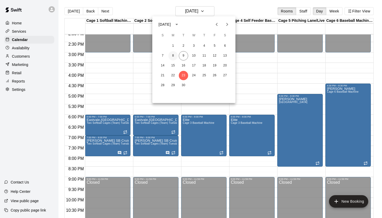
click at [175, 55] on button "8" at bounding box center [173, 55] width 9 height 9
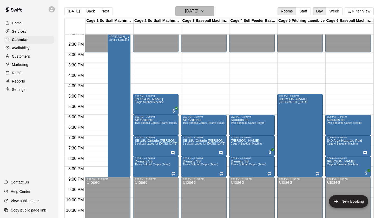
click at [198, 12] on h6 "Monday Sep 08" at bounding box center [191, 11] width 13 height 7
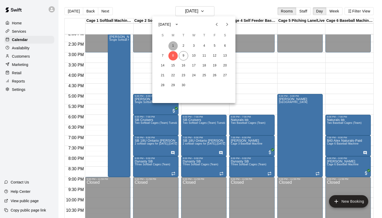
click at [174, 45] on button "1" at bounding box center [173, 45] width 9 height 9
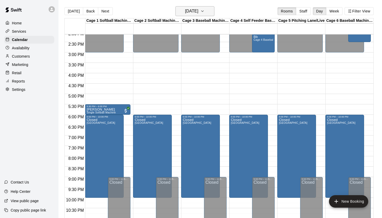
click at [198, 9] on h6 "Monday Sep 01" at bounding box center [191, 11] width 13 height 7
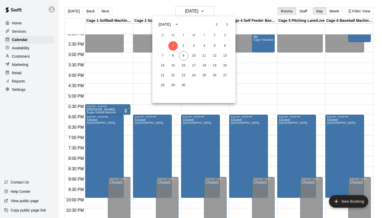
click at [218, 21] on button "Previous month" at bounding box center [217, 24] width 10 height 10
click at [174, 85] on button "25" at bounding box center [173, 85] width 9 height 9
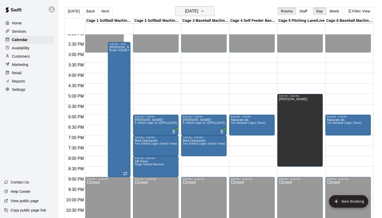
click at [198, 14] on h6 "Monday Aug 25" at bounding box center [191, 11] width 13 height 7
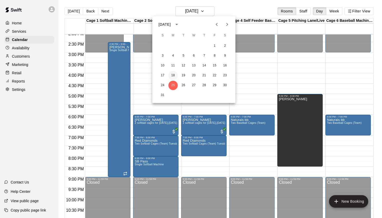
click at [174, 77] on button "18" at bounding box center [173, 75] width 9 height 9
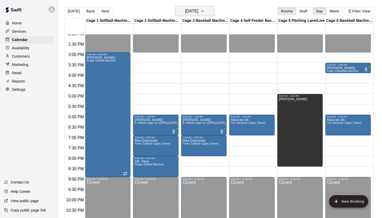
click at [198, 13] on h6 "Monday Aug 18" at bounding box center [191, 11] width 13 height 7
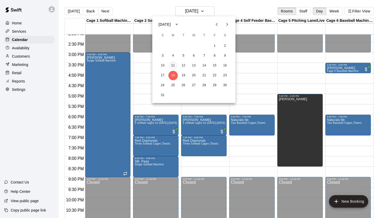
click at [175, 66] on button "11" at bounding box center [173, 65] width 9 height 9
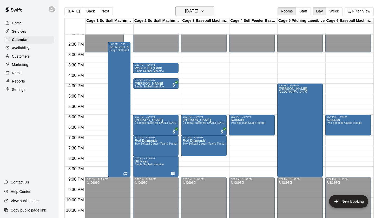
click at [197, 10] on h6 "Monday Aug 11" at bounding box center [191, 11] width 13 height 7
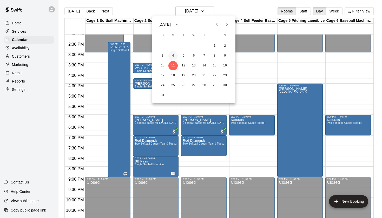
click at [175, 53] on button "4" at bounding box center [173, 55] width 9 height 9
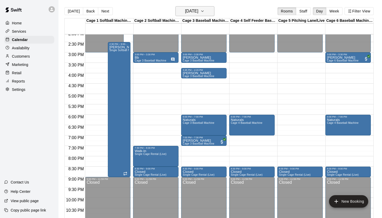
click at [196, 14] on h6 "Monday Aug 04" at bounding box center [191, 11] width 13 height 7
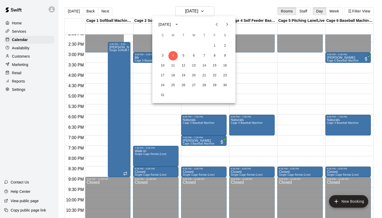
click at [215, 24] on icon "Previous month" at bounding box center [217, 24] width 6 height 6
click at [175, 84] on button "28" at bounding box center [173, 85] width 9 height 9
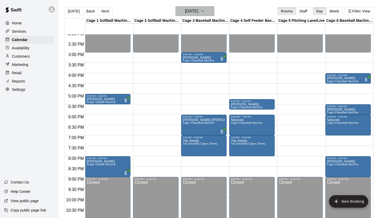
click at [198, 14] on h6 "Monday Jul 28" at bounding box center [191, 11] width 13 height 7
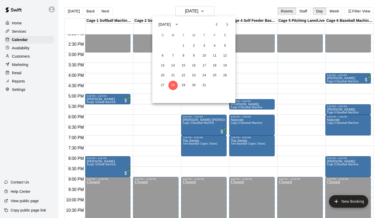
click at [227, 22] on icon "Next month" at bounding box center [227, 24] width 6 height 6
click at [175, 64] on button "11" at bounding box center [173, 65] width 9 height 9
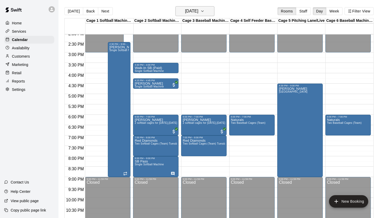
click at [207, 11] on button "Monday Aug 11" at bounding box center [195, 11] width 39 height 10
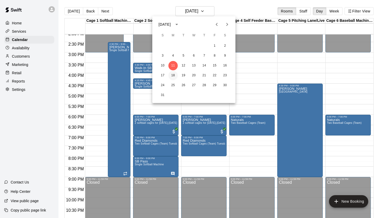
click at [175, 77] on button "18" at bounding box center [173, 75] width 9 height 9
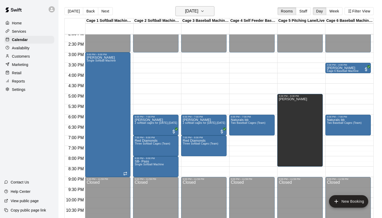
click at [198, 12] on h6 "Monday Aug 18" at bounding box center [191, 11] width 13 height 7
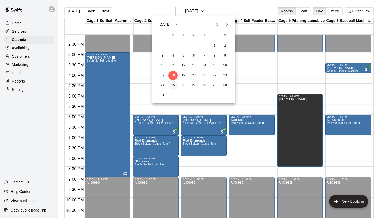
click at [175, 86] on button "25" at bounding box center [173, 85] width 9 height 9
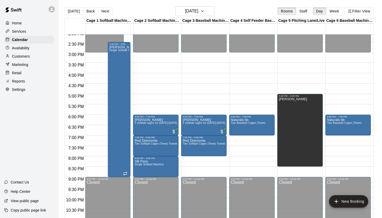
click at [202, 17] on div "Today Back Next Monday Aug 25 Rooms Staff Day Week Filter View" at bounding box center [220, 12] width 310 height 12
click at [205, 11] on icon "button" at bounding box center [203, 11] width 4 height 6
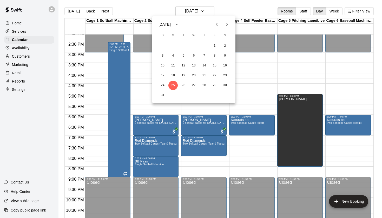
click at [225, 21] on button "Next month" at bounding box center [227, 24] width 10 height 10
click at [182, 65] on button "16" at bounding box center [183, 65] width 9 height 9
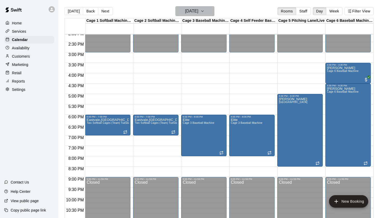
click at [198, 12] on h6 "Tuesday Sep 16" at bounding box center [191, 11] width 13 height 7
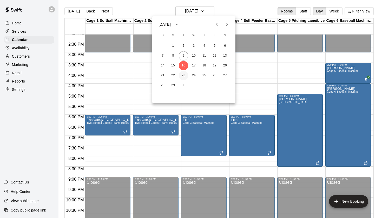
click at [185, 75] on button "23" at bounding box center [183, 75] width 9 height 9
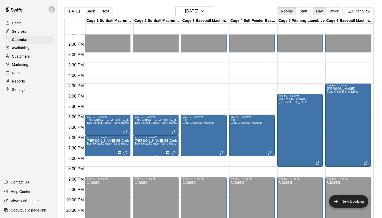
click at [160, 145] on span "Two Softball Cages (Team) Tuesdays/Fridays" at bounding box center [163, 144] width 56 height 3
click at [141, 171] on icon "delete" at bounding box center [140, 173] width 4 height 5
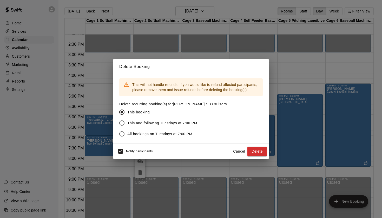
click at [167, 124] on span "This and following Tuesdays at 7:00 PM" at bounding box center [162, 123] width 70 height 5
click at [260, 151] on button "Delete" at bounding box center [258, 152] width 20 height 10
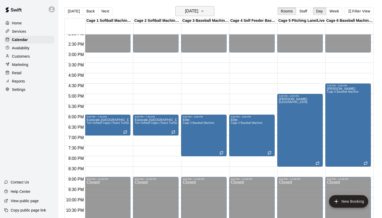
click at [194, 12] on h6 "Tuesday Sep 23" at bounding box center [191, 11] width 13 height 7
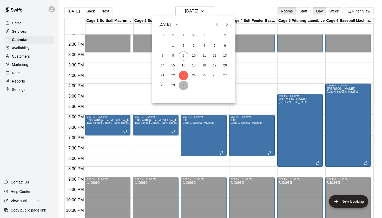
click at [183, 86] on button "30" at bounding box center [183, 85] width 9 height 9
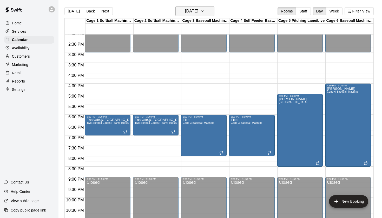
click at [198, 13] on h6 "Tuesday Sep 30" at bounding box center [191, 11] width 13 height 7
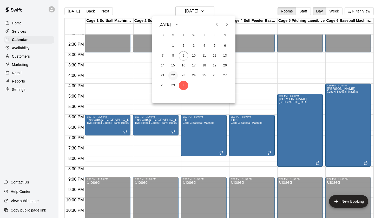
click at [173, 78] on button "22" at bounding box center [173, 75] width 9 height 9
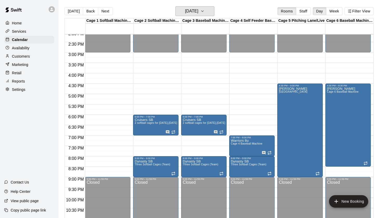
click at [194, 11] on h6 "Monday Sep 22" at bounding box center [191, 11] width 13 height 7
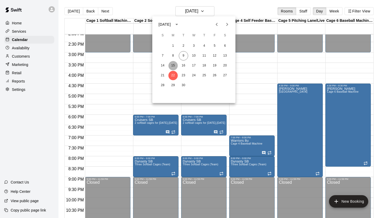
click at [173, 64] on button "15" at bounding box center [173, 65] width 9 height 9
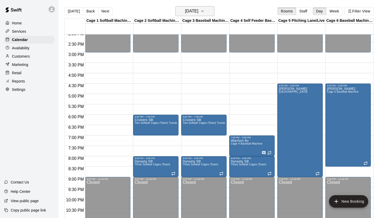
click at [196, 10] on h6 "Monday Sep 15" at bounding box center [191, 11] width 13 height 7
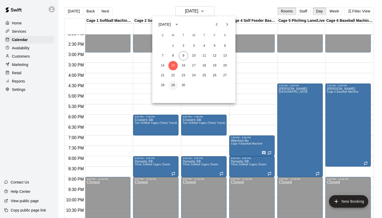
click at [173, 85] on button "29" at bounding box center [173, 85] width 9 height 9
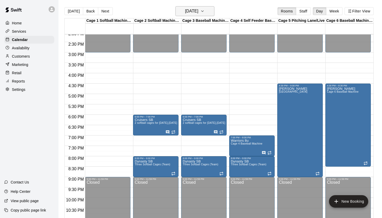
click at [198, 11] on h6 "Monday Sep 29" at bounding box center [191, 11] width 13 height 7
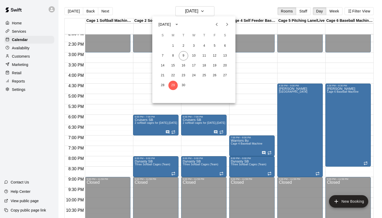
click at [226, 25] on icon "Next month" at bounding box center [227, 24] width 6 height 6
click at [176, 55] on button "6" at bounding box center [173, 55] width 9 height 9
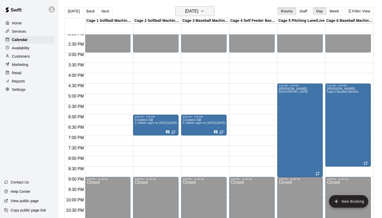
click at [198, 14] on h6 "Monday Oct 06" at bounding box center [191, 11] width 13 height 7
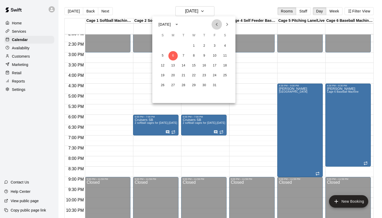
click at [216, 24] on icon "Previous month" at bounding box center [217, 24] width 6 height 6
click at [184, 56] on button "9" at bounding box center [183, 55] width 9 height 9
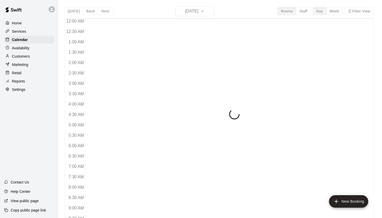
scroll to position [294, 0]
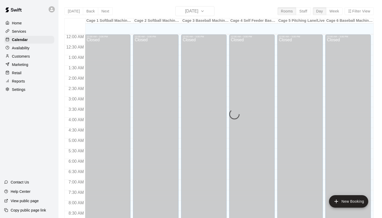
scroll to position [294, 0]
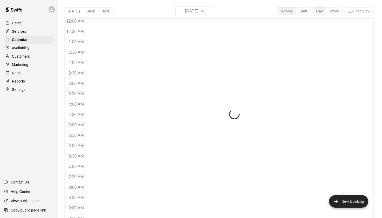
scroll to position [294, 0]
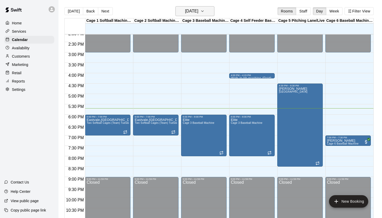
click at [194, 9] on h6 "[DATE]" at bounding box center [191, 11] width 13 height 7
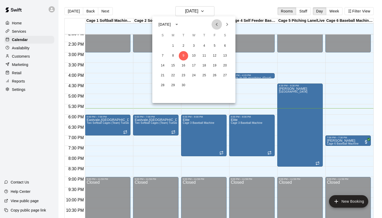
click at [219, 23] on icon "Previous month" at bounding box center [217, 24] width 6 height 6
click at [185, 78] on button "19" at bounding box center [183, 75] width 9 height 9
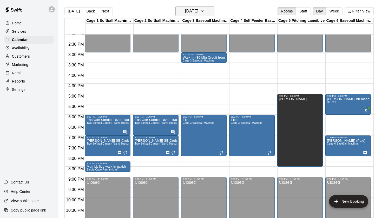
click at [205, 9] on icon "button" at bounding box center [203, 11] width 4 height 6
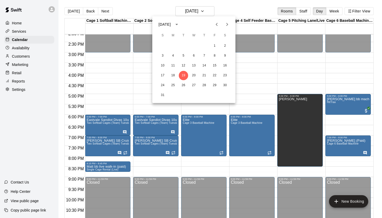
click at [225, 25] on icon "Next month" at bounding box center [227, 24] width 6 height 6
click at [185, 53] on button "9" at bounding box center [183, 55] width 9 height 9
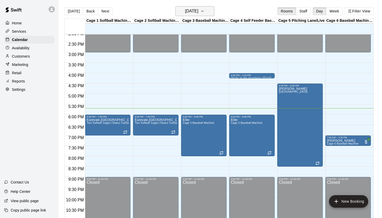
click at [198, 11] on h6 "[DATE]" at bounding box center [191, 11] width 13 height 7
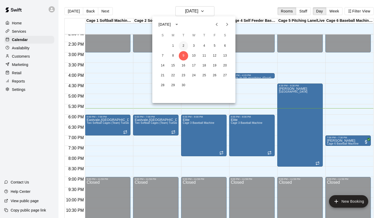
click at [185, 44] on button "2" at bounding box center [183, 45] width 9 height 9
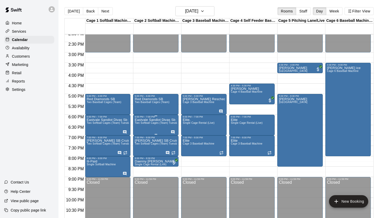
click at [140, 124] on icon "edit" at bounding box center [140, 124] width 5 height 5
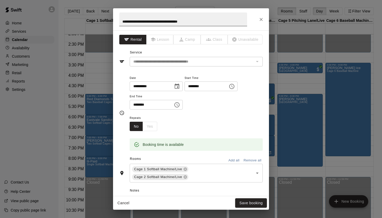
scroll to position [22, 0]
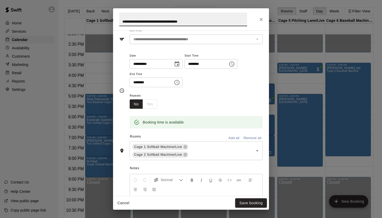
click at [122, 21] on input "**********" at bounding box center [183, 19] width 128 height 14
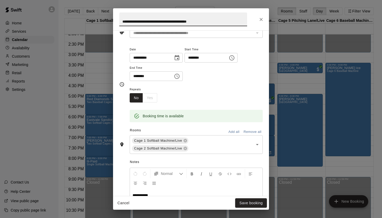
scroll to position [19, 0]
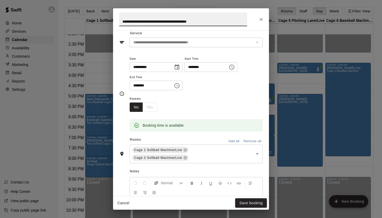
drag, startPoint x: 226, startPoint y: 24, endPoint x: 190, endPoint y: 23, distance: 36.2
click at [190, 23] on input "**********" at bounding box center [183, 19] width 128 height 14
type input "**********"
click at [256, 201] on button "Save booking" at bounding box center [251, 204] width 32 height 10
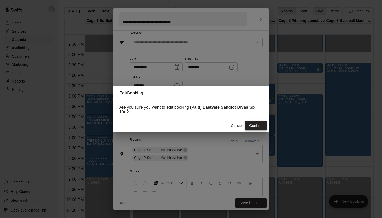
click at [261, 126] on button "Confirm" at bounding box center [256, 126] width 22 height 10
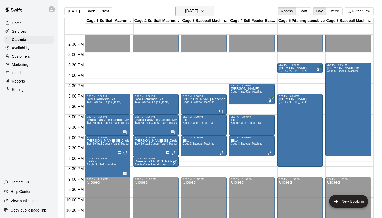
click at [198, 8] on h6 "Tuesday Sep 02" at bounding box center [191, 11] width 13 height 7
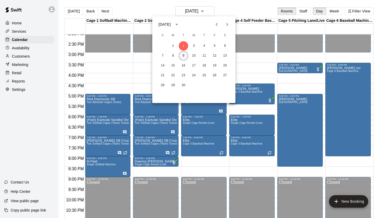
click at [182, 57] on button "9" at bounding box center [183, 55] width 9 height 9
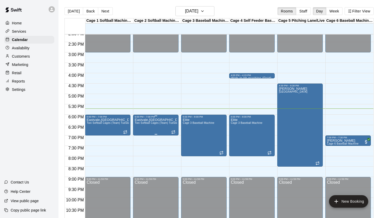
click at [150, 125] on span "Two Softball Cages (Team) Tuesdays/Fridays" at bounding box center [163, 123] width 56 height 3
click at [139, 125] on icon "edit" at bounding box center [140, 127] width 6 height 6
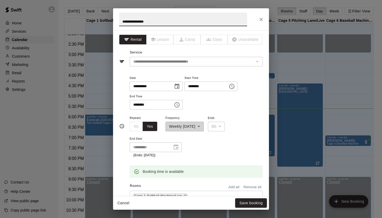
click at [160, 24] on input "**********" at bounding box center [183, 19] width 128 height 14
click at [123, 22] on input "**********" at bounding box center [183, 19] width 128 height 14
type input "**********"
click at [253, 208] on div "Cancel Save booking" at bounding box center [191, 204] width 156 height 14
click at [257, 202] on button "Save booking" at bounding box center [251, 204] width 32 height 10
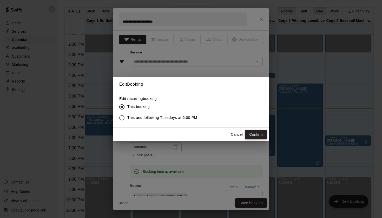
click at [259, 135] on button "Confirm" at bounding box center [256, 135] width 22 height 10
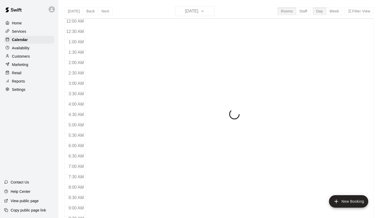
scroll to position [294, 0]
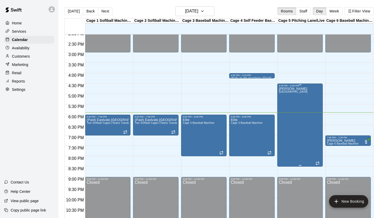
click at [299, 102] on div "Jason Bullpen Lane" at bounding box center [300, 196] width 42 height 218
click at [286, 93] on icon "edit" at bounding box center [284, 93] width 6 height 6
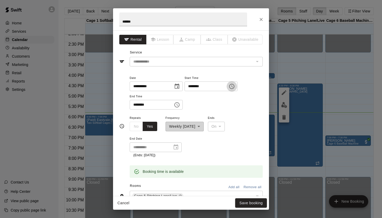
click at [233, 85] on icon "Choose time, selected time is 4:30 PM" at bounding box center [233, 86] width 2 height 2
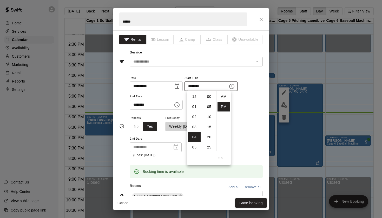
scroll to position [9, 0]
click at [196, 107] on li "05" at bounding box center [194, 107] width 12 height 10
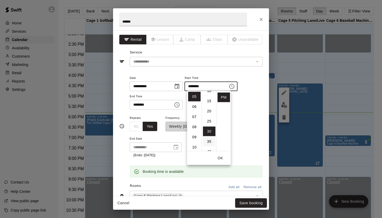
scroll to position [2, 0]
click at [209, 95] on li "00" at bounding box center [209, 95] width 12 height 10
type input "********"
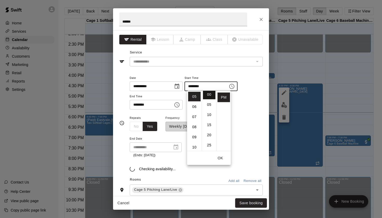
scroll to position [0, 0]
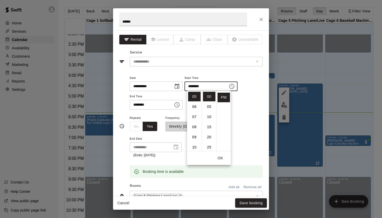
click at [252, 108] on div "**********" at bounding box center [196, 92] width 133 height 35
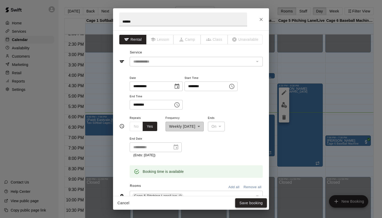
click at [252, 207] on button "Save booking" at bounding box center [251, 204] width 32 height 10
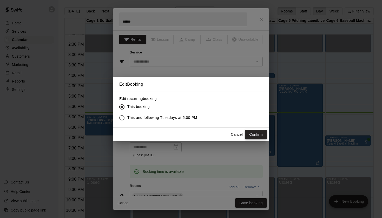
click at [257, 135] on button "Confirm" at bounding box center [256, 135] width 22 height 10
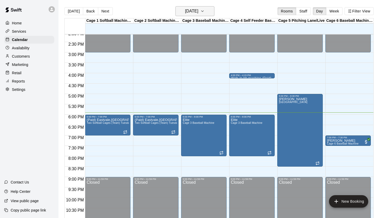
click at [198, 9] on h6 "[DATE]" at bounding box center [191, 11] width 13 height 7
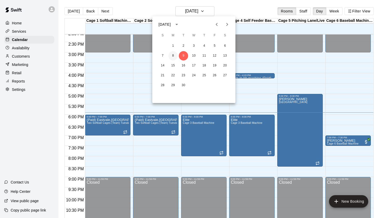
click at [172, 57] on button "8" at bounding box center [173, 55] width 9 height 9
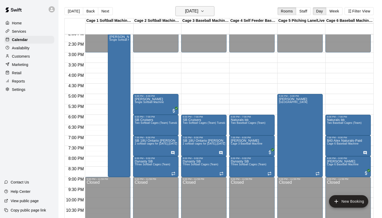
click at [198, 13] on h6 "Monday Sep 08" at bounding box center [191, 11] width 13 height 7
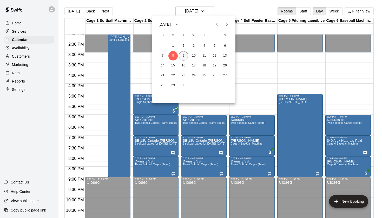
click at [184, 56] on button "9" at bounding box center [183, 55] width 9 height 9
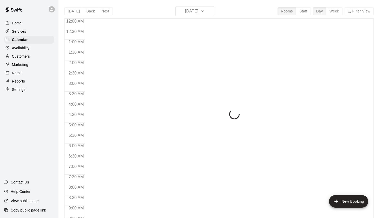
scroll to position [294, 0]
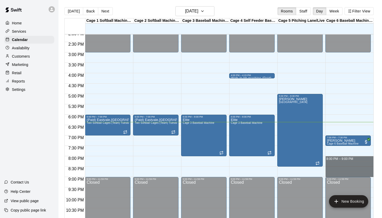
drag, startPoint x: 327, startPoint y: 157, endPoint x: 328, endPoint y: 176, distance: 18.5
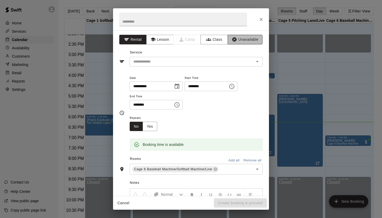
click at [240, 38] on button "Unavailable" at bounding box center [245, 40] width 35 height 10
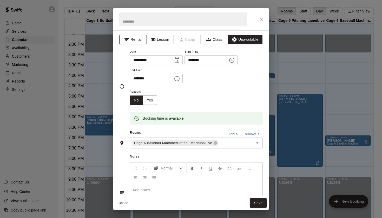
click at [139, 40] on button "Rental" at bounding box center [132, 40] width 27 height 10
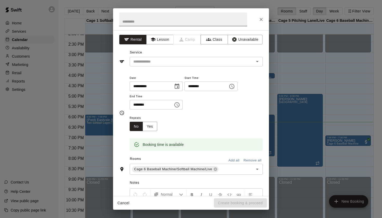
click at [178, 20] on input "text" at bounding box center [183, 19] width 128 height 14
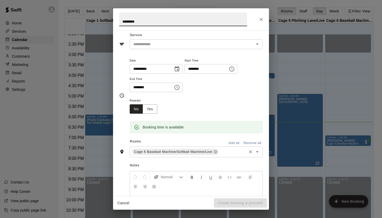
scroll to position [0, 0]
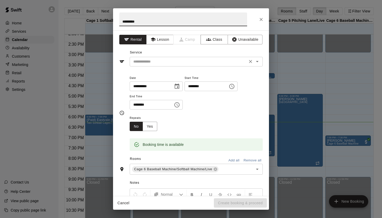
click at [260, 60] on icon "Open" at bounding box center [257, 62] width 6 height 6
type input "*********"
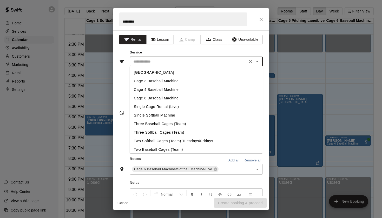
click at [161, 97] on li "Cage 6 Baseball Machine" at bounding box center [196, 98] width 133 height 9
type input "**********"
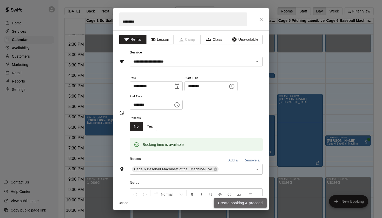
click at [221, 205] on button "Create booking & proceed" at bounding box center [240, 204] width 53 height 10
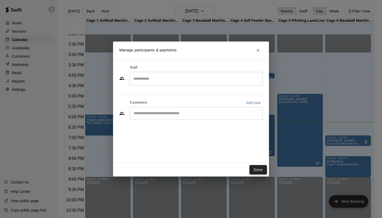
click at [255, 171] on button "Done" at bounding box center [258, 170] width 17 height 10
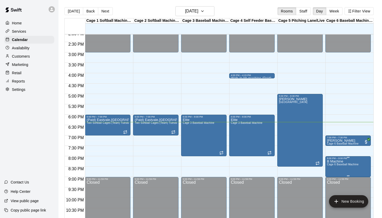
click at [332, 163] on icon "edit" at bounding box center [332, 166] width 6 height 6
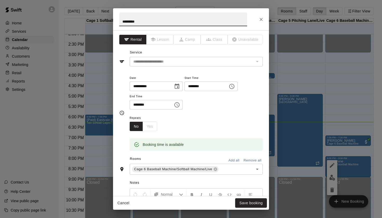
click at [125, 24] on input "*********" at bounding box center [183, 19] width 128 height 14
type input "**********"
click at [250, 205] on button "Save booking" at bounding box center [251, 204] width 32 height 10
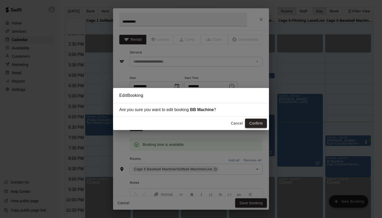
click at [261, 126] on button "Confirm" at bounding box center [256, 124] width 22 height 10
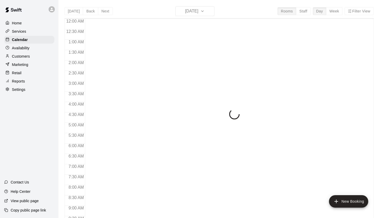
scroll to position [294, 0]
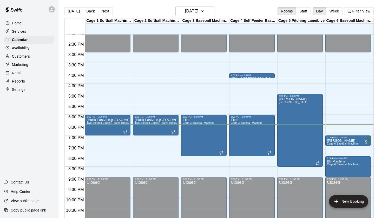
click at [241, 9] on div "[DATE] Back [DATE][DATE] Rooms Staff Day Week Filter View" at bounding box center [220, 12] width 310 height 12
click at [197, 12] on h6 "[DATE]" at bounding box center [191, 11] width 13 height 7
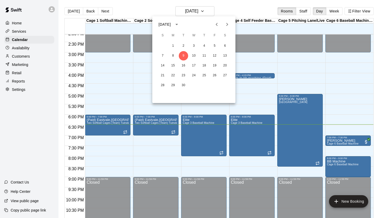
click at [245, 9] on div at bounding box center [191, 109] width 382 height 218
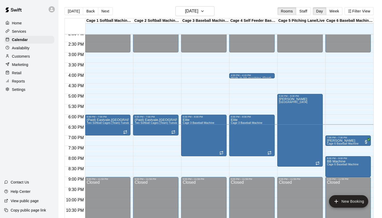
click at [261, 8] on div "[DATE] Back [DATE][DATE] Rooms Staff Day Week Filter View" at bounding box center [220, 12] width 310 height 12
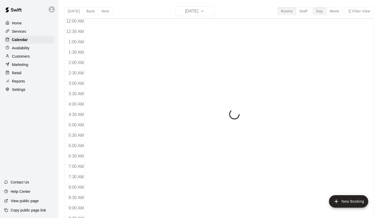
scroll to position [294, 0]
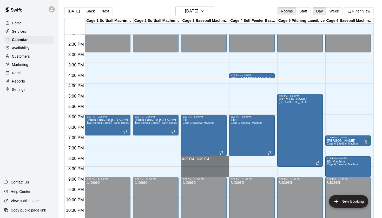
drag, startPoint x: 184, startPoint y: 158, endPoint x: 189, endPoint y: 176, distance: 19.0
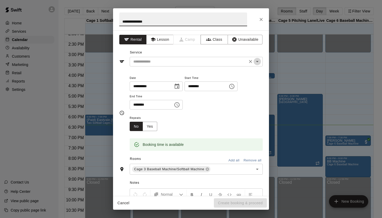
click at [259, 63] on icon "Open" at bounding box center [257, 62] width 6 height 6
type input "**********"
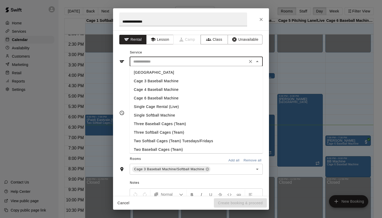
click at [146, 82] on li "Cage 3 Baseball Machine" at bounding box center [196, 81] width 133 height 9
type input "**********"
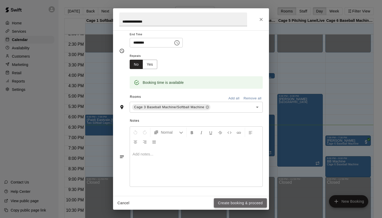
click at [241, 204] on button "Create booking & proceed" at bounding box center [240, 204] width 53 height 10
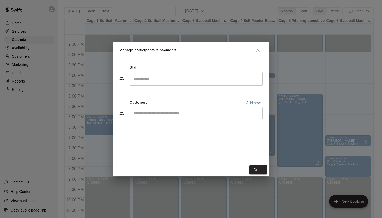
click at [257, 176] on div "Done" at bounding box center [191, 170] width 156 height 14
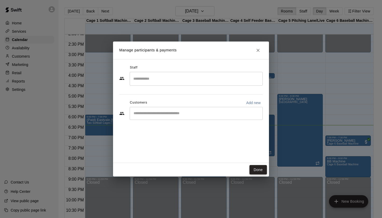
click at [259, 171] on button "Done" at bounding box center [258, 170] width 17 height 10
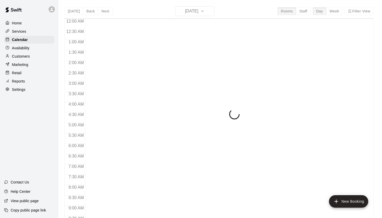
scroll to position [294, 0]
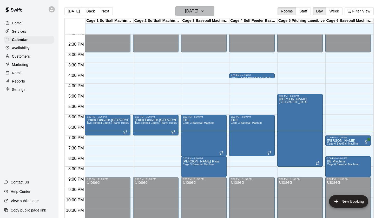
click at [198, 12] on h6 "[DATE]" at bounding box center [191, 11] width 13 height 7
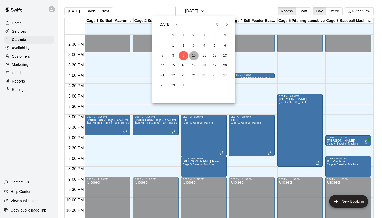
click at [197, 57] on button "10" at bounding box center [193, 55] width 9 height 9
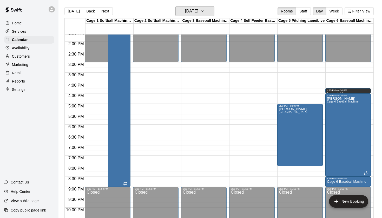
scroll to position [288, 0]
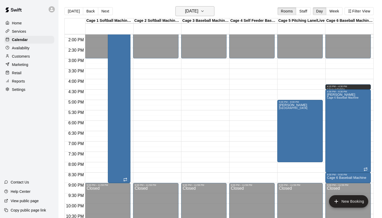
click at [198, 15] on h6 "[DATE]" at bounding box center [191, 11] width 13 height 7
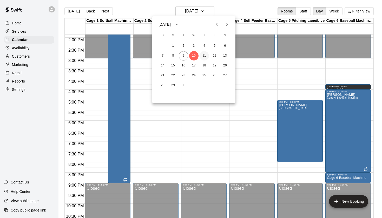
click at [205, 57] on button "11" at bounding box center [204, 55] width 9 height 9
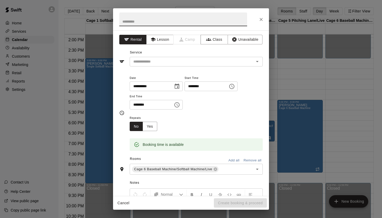
click at [261, 17] on icon "Close" at bounding box center [261, 19] width 5 height 5
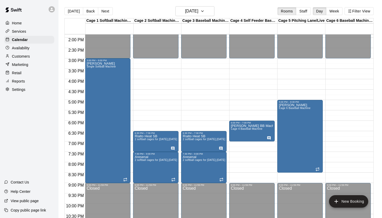
click at [204, 5] on main "Today Back Next Thursday Sep 11 Rooms Staff Day Week Filter View Cage 1 Softbal…" at bounding box center [221, 113] width 324 height 227
click at [198, 10] on h6 "[DATE]" at bounding box center [191, 11] width 13 height 7
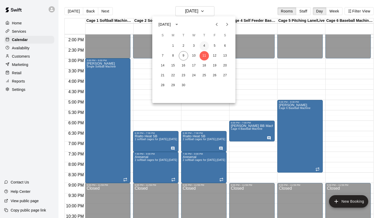
click at [203, 49] on button "4" at bounding box center [204, 45] width 9 height 9
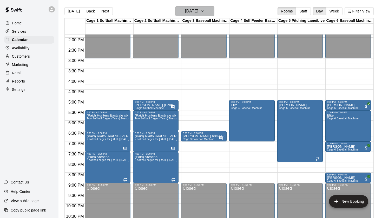
click at [198, 13] on h6 "Thursday Sep 04" at bounding box center [191, 11] width 13 height 7
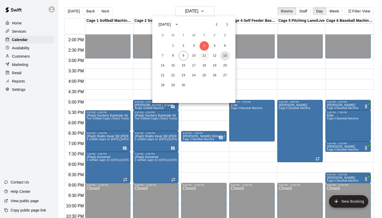
drag, startPoint x: 226, startPoint y: 57, endPoint x: 203, endPoint y: 56, distance: 23.4
click at [203, 56] on div "7 8 9 10 11 12 13" at bounding box center [193, 55] width 83 height 9
click at [203, 56] on button "11" at bounding box center [204, 55] width 9 height 9
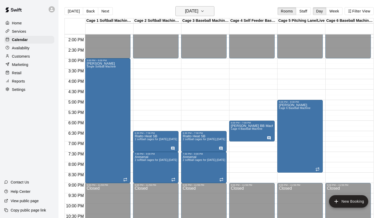
click at [205, 14] on icon "button" at bounding box center [203, 11] width 4 height 6
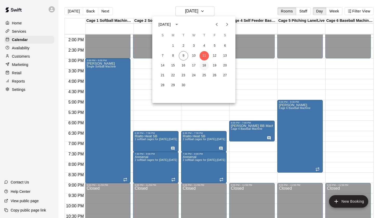
click at [204, 64] on button "18" at bounding box center [204, 65] width 9 height 9
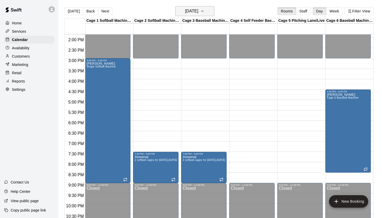
click at [198, 12] on h6 "Thursday Sep 18" at bounding box center [191, 11] width 13 height 7
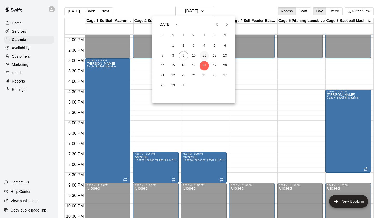
click at [205, 55] on button "11" at bounding box center [204, 55] width 9 height 9
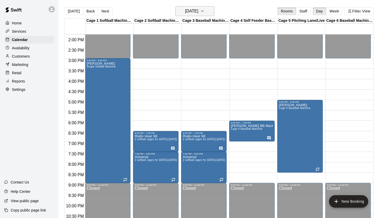
click at [192, 15] on h6 "[DATE]" at bounding box center [191, 11] width 13 height 7
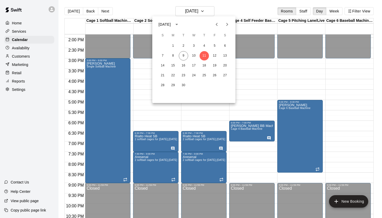
click at [229, 11] on div at bounding box center [191, 109] width 382 height 218
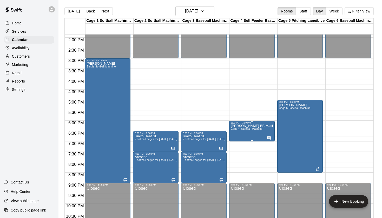
click at [245, 130] on span "Cage 4 Baseball Machine" at bounding box center [247, 129] width 32 height 3
click at [239, 131] on icon "edit" at bounding box center [236, 133] width 6 height 6
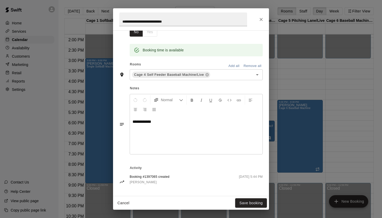
scroll to position [94, 0]
click at [261, 21] on icon "Close" at bounding box center [261, 19] width 5 height 5
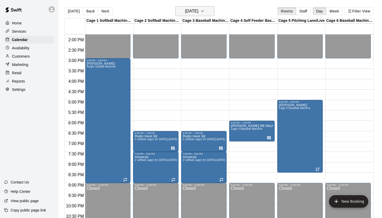
click at [197, 12] on h6 "Thursday Sep 11" at bounding box center [191, 11] width 13 height 7
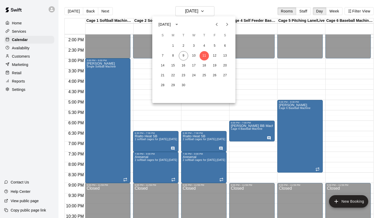
click at [231, 10] on div at bounding box center [191, 109] width 382 height 218
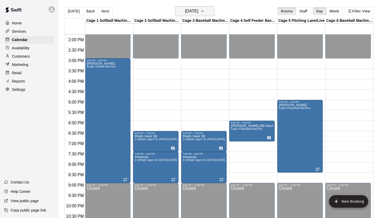
click at [188, 13] on h6 "Thursday Sep 11" at bounding box center [191, 11] width 13 height 7
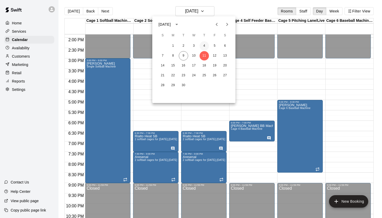
click at [204, 46] on button "4" at bounding box center [204, 45] width 9 height 9
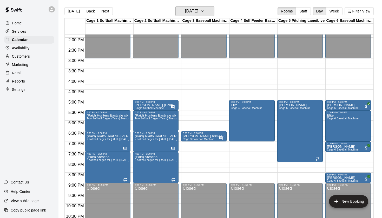
click at [208, 11] on button "Thursday Sep 04" at bounding box center [195, 11] width 39 height 10
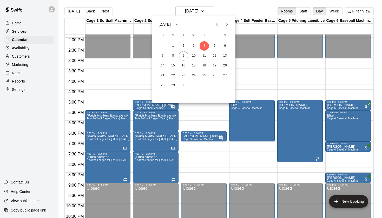
click at [216, 23] on icon "Previous month" at bounding box center [217, 24] width 6 height 6
click at [203, 87] on button "28" at bounding box center [204, 85] width 9 height 9
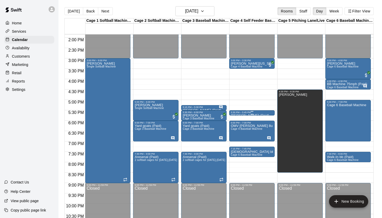
click at [253, 113] on div "5:30 PM – 5:45 PM" at bounding box center [252, 112] width 42 height 3
click at [237, 113] on button "edit" at bounding box center [236, 117] width 10 height 10
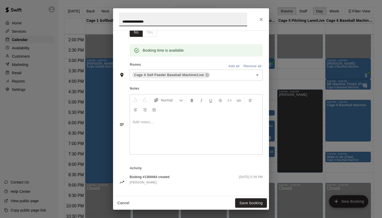
click at [257, 20] on button "Close" at bounding box center [261, 19] width 9 height 9
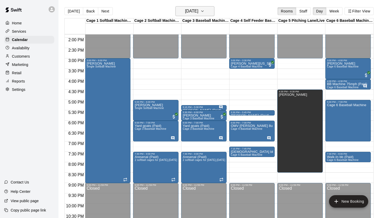
click at [198, 8] on h6 "Thursday Aug 28" at bounding box center [191, 11] width 13 height 7
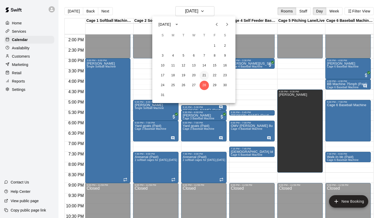
click at [206, 74] on button "21" at bounding box center [204, 75] width 9 height 9
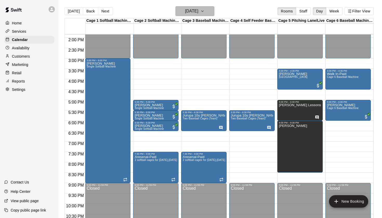
click at [207, 12] on button "Thursday Aug 21" at bounding box center [195, 11] width 39 height 10
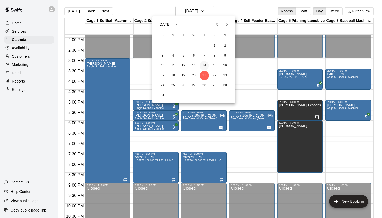
click at [203, 66] on button "14" at bounding box center [204, 65] width 9 height 9
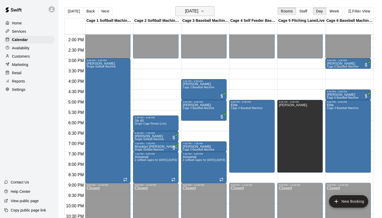
click at [208, 10] on button "Thursday Aug 14" at bounding box center [195, 11] width 39 height 10
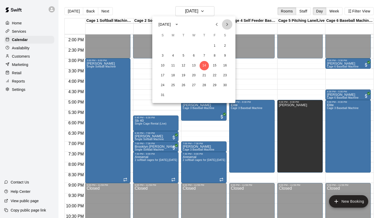
click at [226, 23] on icon "Next month" at bounding box center [227, 24] width 6 height 6
click at [205, 56] on button "11" at bounding box center [204, 55] width 9 height 9
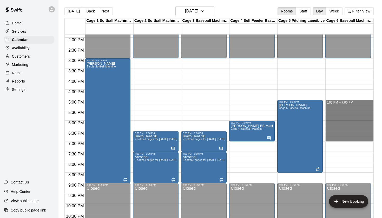
drag, startPoint x: 327, startPoint y: 102, endPoint x: 328, endPoint y: 140, distance: 37.7
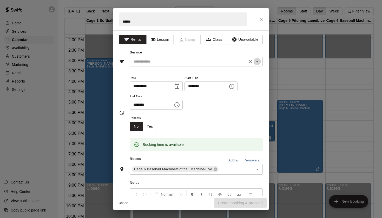
click at [260, 62] on icon "Open" at bounding box center [257, 62] width 6 height 6
type input "******"
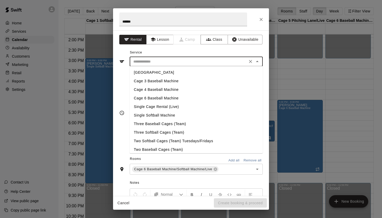
click at [176, 107] on li "Single Cage Rental (Live)" at bounding box center [196, 107] width 133 height 9
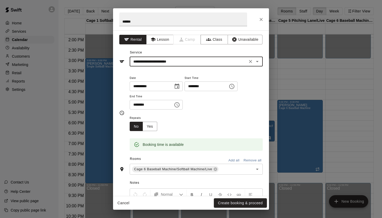
type input "**********"
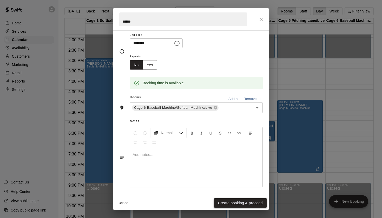
click at [239, 204] on button "Create booking & proceed" at bounding box center [240, 204] width 53 height 10
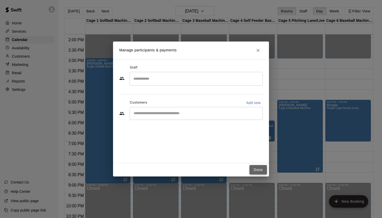
click at [256, 172] on button "Done" at bounding box center [258, 170] width 17 height 10
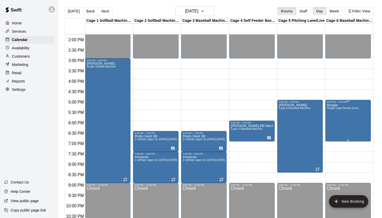
click at [346, 123] on div "Boogie Single Cage Rental (Live)" at bounding box center [343, 213] width 32 height 218
click at [331, 109] on icon "edit" at bounding box center [332, 109] width 6 height 6
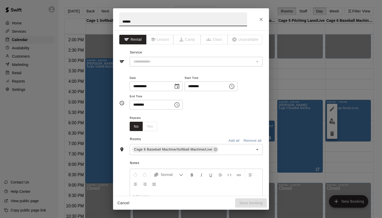
type input "**********"
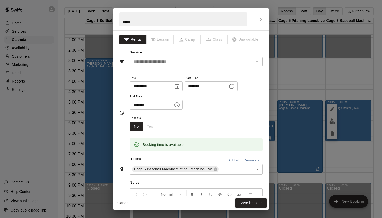
click at [130, 22] on input "******" at bounding box center [183, 19] width 128 height 14
type input "*****"
click at [249, 202] on button "Save booking" at bounding box center [251, 204] width 32 height 10
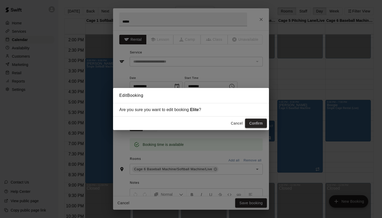
click at [254, 121] on button "Confirm" at bounding box center [256, 124] width 22 height 10
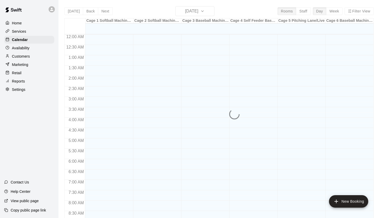
scroll to position [294, 0]
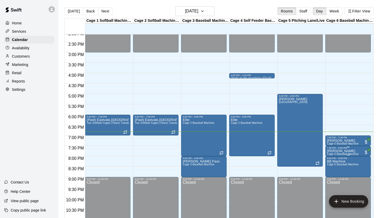
click at [333, 154] on icon "edit" at bounding box center [332, 155] width 5 height 5
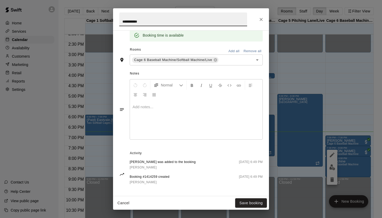
scroll to position [109, 0]
click at [142, 168] on span "[PERSON_NAME]" at bounding box center [143, 168] width 27 height 4
click at [259, 21] on icon "Close" at bounding box center [261, 19] width 5 height 5
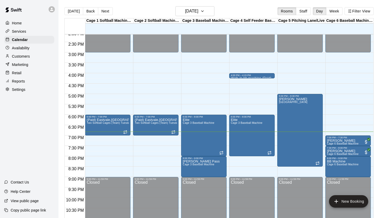
click at [257, 8] on div "[DATE] Back [DATE][DATE] Rooms Staff Day Week Filter View" at bounding box center [220, 12] width 310 height 12
click at [196, 14] on h6 "[DATE]" at bounding box center [191, 11] width 13 height 7
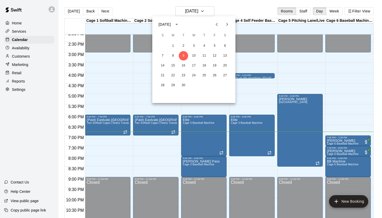
click at [228, 8] on div at bounding box center [191, 109] width 382 height 218
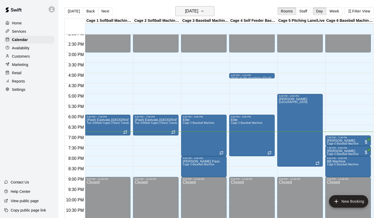
click at [204, 7] on button "[DATE]" at bounding box center [195, 11] width 39 height 10
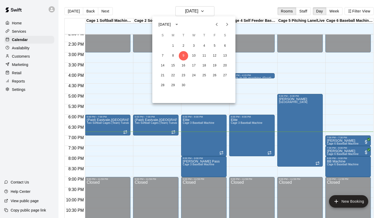
click at [244, 10] on div at bounding box center [191, 109] width 382 height 218
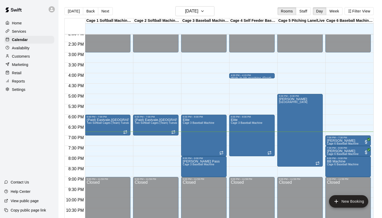
click at [203, 17] on div "[DATE] Back [DATE][DATE] Rooms Staff Day Week Filter View" at bounding box center [220, 12] width 310 height 12
click at [198, 12] on h6 "[DATE]" at bounding box center [191, 11] width 13 height 7
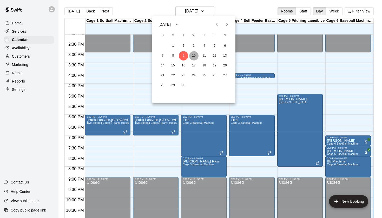
click at [195, 53] on button "10" at bounding box center [193, 55] width 9 height 9
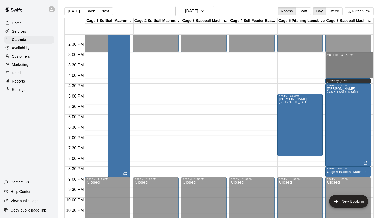
drag, startPoint x: 330, startPoint y: 54, endPoint x: 328, endPoint y: 78, distance: 23.5
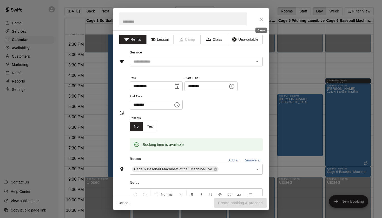
click at [263, 16] on button "Close" at bounding box center [261, 19] width 9 height 9
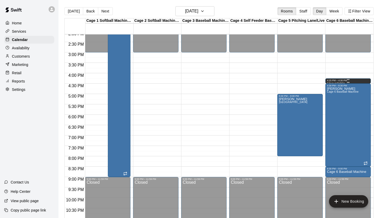
click at [338, 81] on div "4:15 PM – 4:30 PM" at bounding box center [348, 80] width 42 height 3
click at [334, 101] on button "delete" at bounding box center [332, 97] width 10 height 10
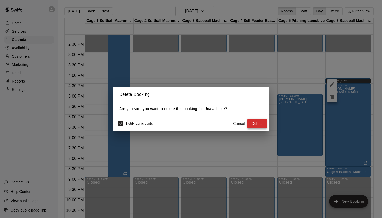
click at [256, 124] on button "Delete" at bounding box center [258, 124] width 20 height 10
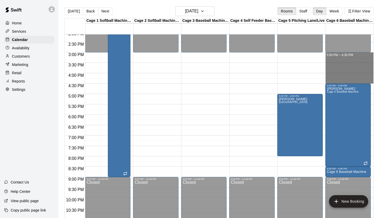
drag, startPoint x: 327, startPoint y: 54, endPoint x: 328, endPoint y: 80, distance: 26.0
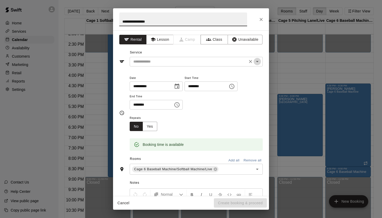
click at [254, 61] on icon "Open" at bounding box center [257, 62] width 6 height 6
type input "**********"
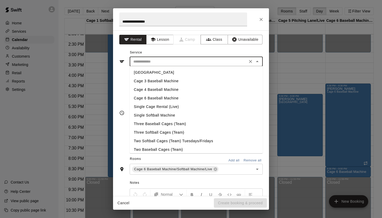
click at [178, 96] on li "Cage 6 Baseball Machine" at bounding box center [196, 98] width 133 height 9
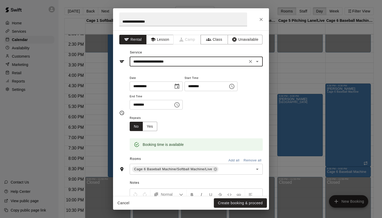
type input "**********"
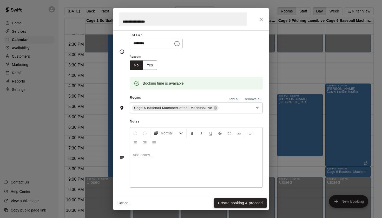
click at [233, 206] on button "Create booking & proceed" at bounding box center [240, 204] width 53 height 10
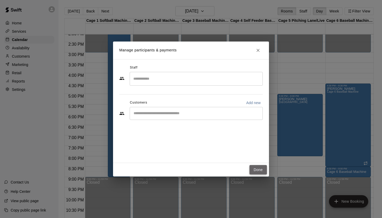
click at [263, 171] on button "Done" at bounding box center [258, 170] width 17 height 10
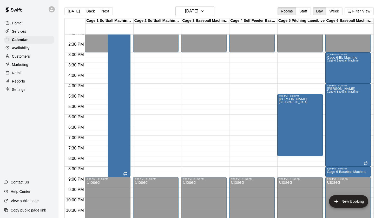
click at [253, 8] on div "Today Back Next Wednesday Sep 10 Rooms Staff Day Week Filter View" at bounding box center [220, 12] width 310 height 12
click at [188, 10] on h6 "[DATE]" at bounding box center [191, 11] width 13 height 7
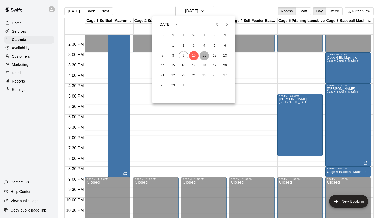
click at [206, 56] on button "11" at bounding box center [204, 55] width 9 height 9
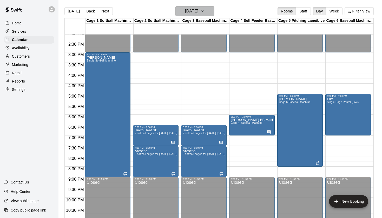
click at [205, 12] on icon "button" at bounding box center [203, 11] width 4 height 6
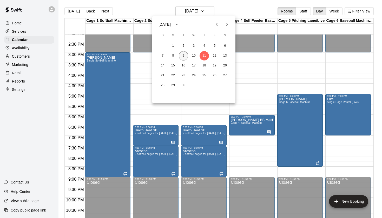
click at [185, 52] on button "9" at bounding box center [183, 55] width 9 height 9
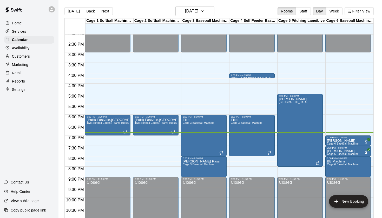
click at [240, 10] on div "Today Back Next Tuesday Sep 09 Rooms Staff Day Week Filter View" at bounding box center [220, 12] width 310 height 12
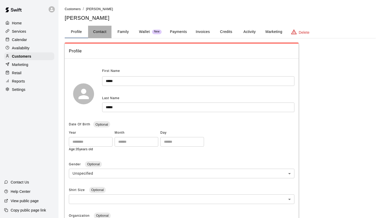
click at [104, 31] on button "Contact" at bounding box center [99, 32] width 23 height 12
select select "**"
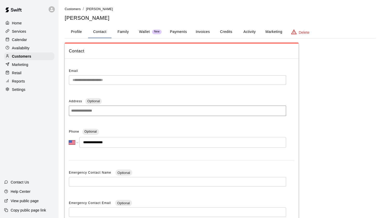
click at [80, 31] on button "Profile" at bounding box center [76, 32] width 23 height 12
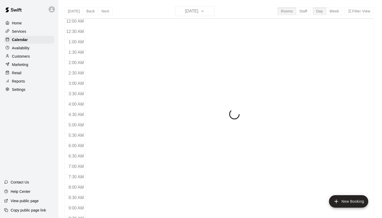
scroll to position [294, 0]
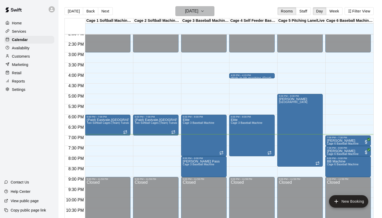
click at [201, 7] on button "[DATE]" at bounding box center [195, 11] width 39 height 10
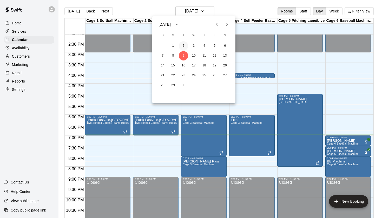
click at [184, 47] on button "2" at bounding box center [183, 45] width 9 height 9
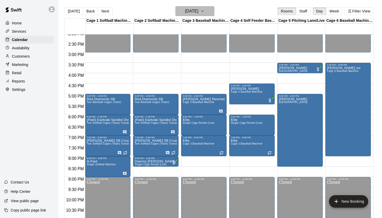
click at [198, 14] on h6 "[DATE]" at bounding box center [191, 11] width 13 height 7
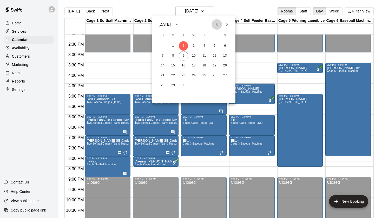
click at [216, 26] on icon "Previous month" at bounding box center [217, 24] width 6 height 6
click at [185, 83] on button "26" at bounding box center [183, 85] width 9 height 9
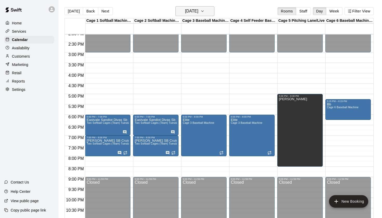
click at [196, 12] on h6 "[DATE]" at bounding box center [191, 11] width 13 height 7
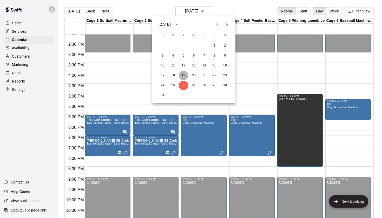
click at [183, 77] on button "19" at bounding box center [183, 75] width 9 height 9
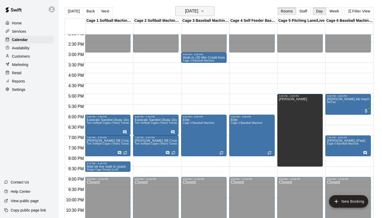
click at [198, 11] on h6 "[DATE]" at bounding box center [191, 11] width 13 height 7
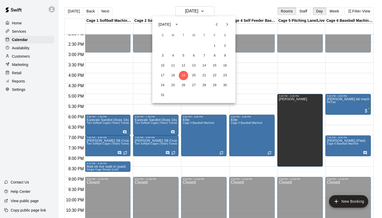
click at [229, 25] on icon "Next month" at bounding box center [227, 24] width 6 height 6
click at [184, 57] on button "9" at bounding box center [183, 55] width 9 height 9
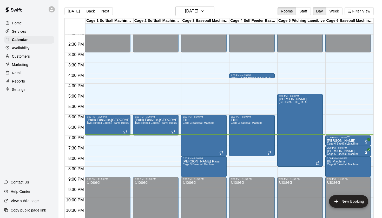
click at [334, 141] on p "[PERSON_NAME]" at bounding box center [343, 141] width 32 height 0
click at [331, 145] on icon "edit" at bounding box center [332, 147] width 6 height 6
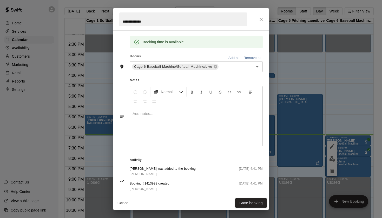
scroll to position [106, 0]
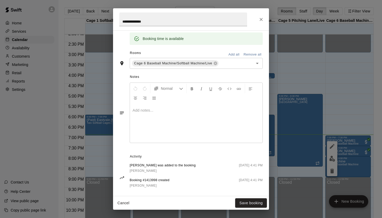
click at [149, 169] on span "[PERSON_NAME]" at bounding box center [143, 171] width 27 height 4
click at [261, 21] on icon "Close" at bounding box center [261, 19] width 5 height 5
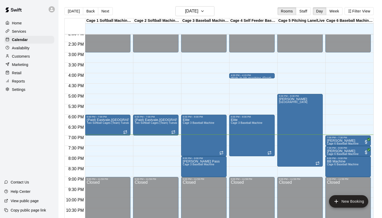
click at [261, 9] on div "[DATE] Back [DATE][DATE] Rooms Staff Day Week Filter View" at bounding box center [220, 12] width 310 height 12
click at [255, 10] on div "[DATE] Back [DATE][DATE] Rooms Staff Day Week Filter View" at bounding box center [220, 12] width 310 height 12
click at [335, 141] on p "[PERSON_NAME]" at bounding box center [343, 141] width 32 height 0
click at [332, 146] on icon "edit" at bounding box center [332, 146] width 5 height 5
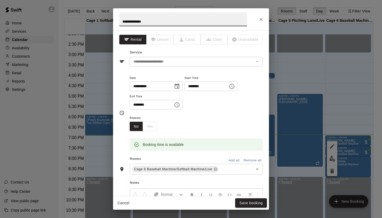
scroll to position [0, 0]
click at [263, 16] on button "Close" at bounding box center [261, 19] width 9 height 9
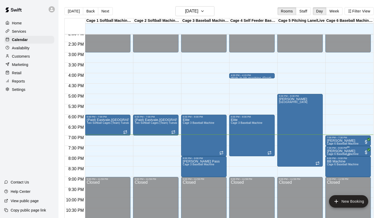
click at [339, 151] on p "[PERSON_NAME]" at bounding box center [343, 151] width 32 height 0
click at [331, 158] on icon "edit" at bounding box center [332, 157] width 5 height 5
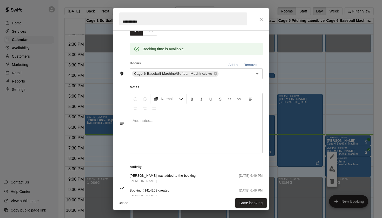
scroll to position [101, 0]
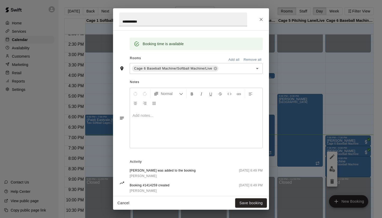
click at [138, 175] on span "[PERSON_NAME]" at bounding box center [143, 177] width 27 height 4
click at [263, 22] on icon "Close" at bounding box center [261, 19] width 5 height 5
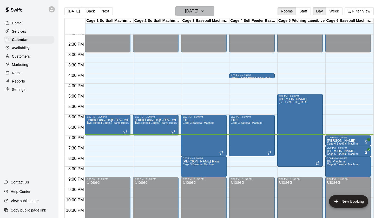
click at [198, 12] on h6 "[DATE]" at bounding box center [191, 11] width 13 height 7
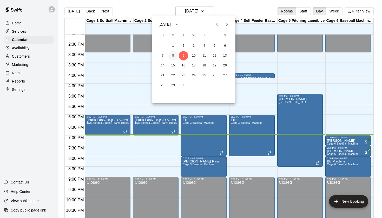
click at [174, 59] on button "8" at bounding box center [173, 55] width 9 height 9
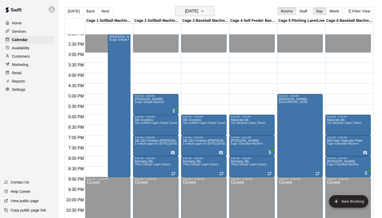
click at [198, 11] on h6 "[DATE]" at bounding box center [191, 11] width 13 height 7
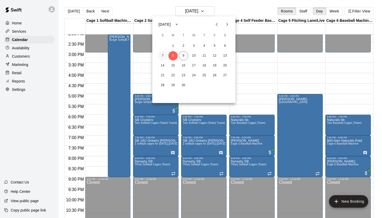
click at [163, 58] on button "7" at bounding box center [162, 55] width 9 height 9
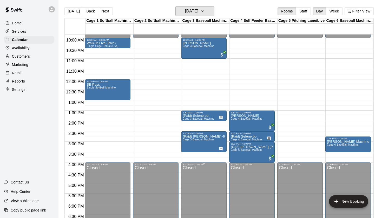
scroll to position [172, 0]
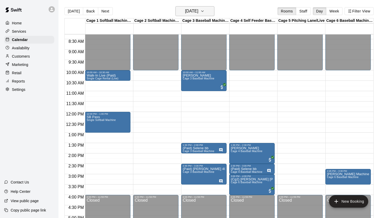
click at [205, 11] on icon "button" at bounding box center [203, 11] width 4 height 6
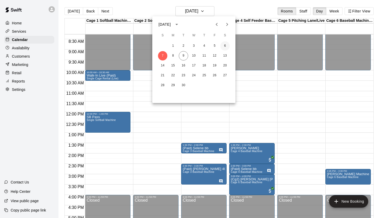
click at [226, 46] on button "6" at bounding box center [225, 45] width 9 height 9
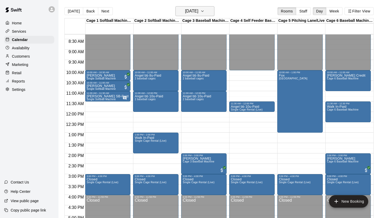
click at [204, 12] on icon "button" at bounding box center [203, 11] width 2 height 1
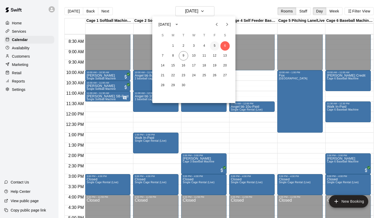
click at [215, 47] on button "5" at bounding box center [214, 45] width 9 height 9
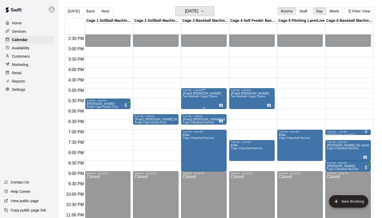
scroll to position [299, 0]
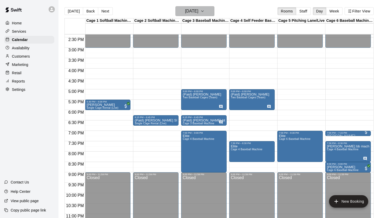
click at [210, 14] on button "[DATE]" at bounding box center [195, 11] width 39 height 10
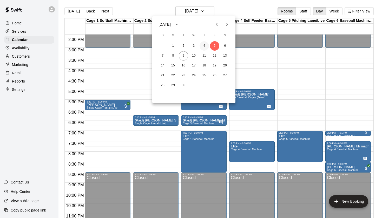
click at [203, 48] on button "4" at bounding box center [204, 45] width 9 height 9
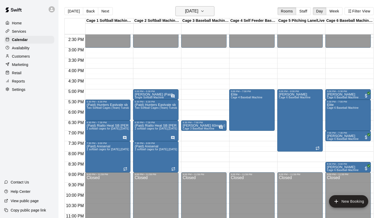
click at [198, 13] on h6 "[DATE]" at bounding box center [191, 11] width 13 height 7
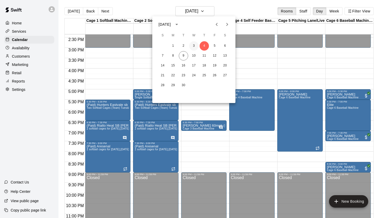
click at [195, 47] on button "3" at bounding box center [193, 45] width 9 height 9
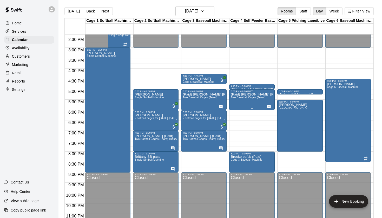
click at [246, 99] on span "Two Baseball Cages (Team)" at bounding box center [248, 97] width 35 height 3
click at [237, 99] on icon "edit" at bounding box center [236, 102] width 6 height 6
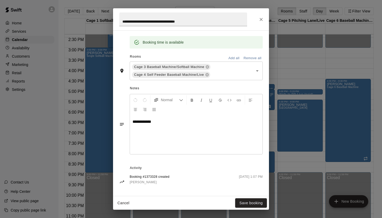
scroll to position [102, 0]
click at [260, 23] on button "Close" at bounding box center [261, 19] width 9 height 9
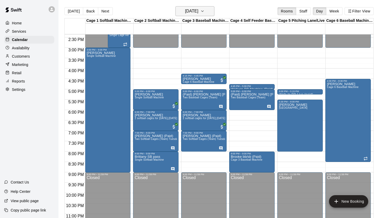
click at [198, 9] on h6 "[DATE]" at bounding box center [191, 11] width 13 height 7
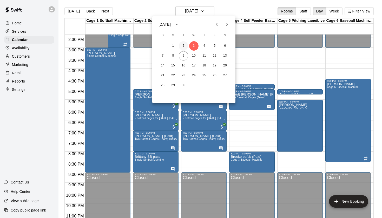
click at [183, 44] on button "2" at bounding box center [183, 45] width 9 height 9
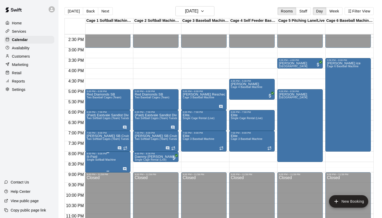
click at [107, 161] on span "Single Softball Machine" at bounding box center [101, 160] width 29 height 3
click at [93, 162] on icon "edit" at bounding box center [92, 164] width 6 height 6
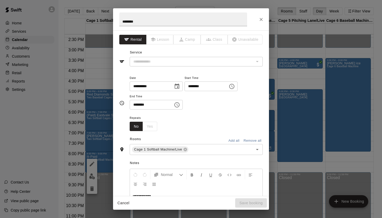
type input "**********"
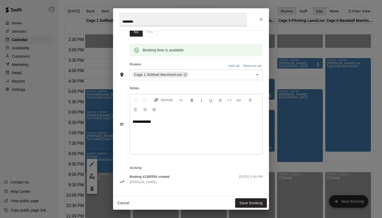
scroll to position [94, 0]
click at [262, 19] on icon "Close" at bounding box center [261, 19] width 5 height 5
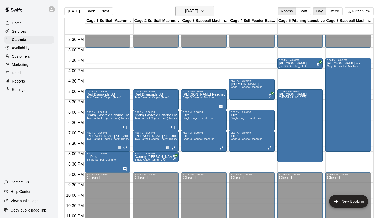
click at [197, 11] on h6 "[DATE]" at bounding box center [191, 11] width 13 height 7
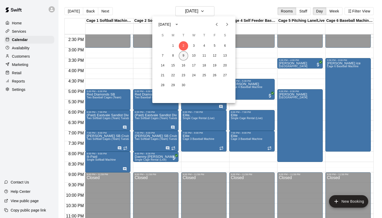
click at [184, 57] on button "9" at bounding box center [183, 55] width 9 height 9
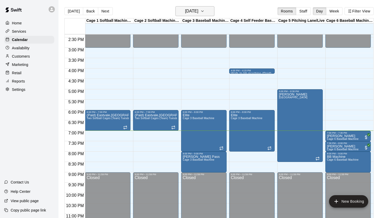
click at [198, 12] on h6 "[DATE]" at bounding box center [191, 11] width 13 height 7
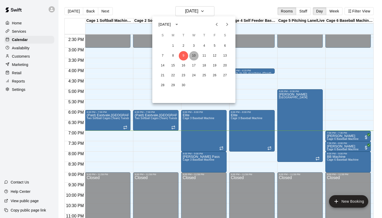
click at [194, 55] on button "10" at bounding box center [193, 55] width 9 height 9
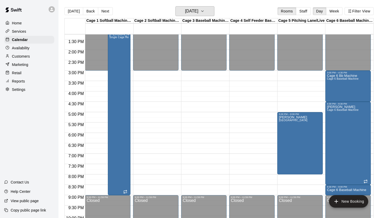
scroll to position [273, 0]
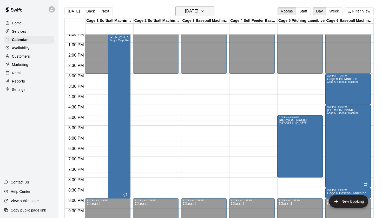
click at [210, 9] on button "[DATE]" at bounding box center [195, 11] width 39 height 10
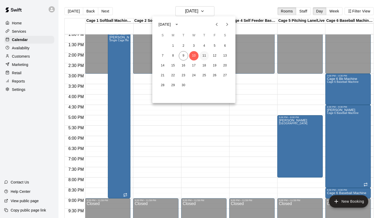
click at [205, 54] on button "11" at bounding box center [204, 55] width 9 height 9
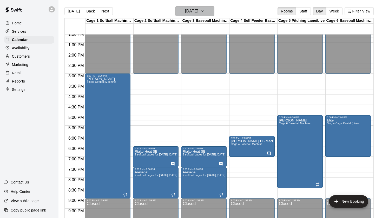
click at [208, 11] on button "[DATE]" at bounding box center [195, 11] width 39 height 10
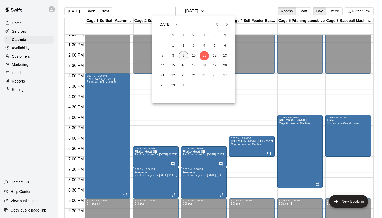
click at [182, 58] on button "9" at bounding box center [183, 55] width 9 height 9
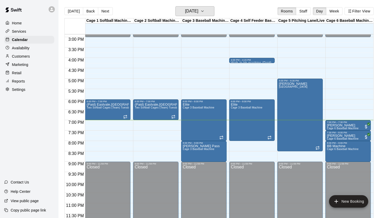
scroll to position [310, 0]
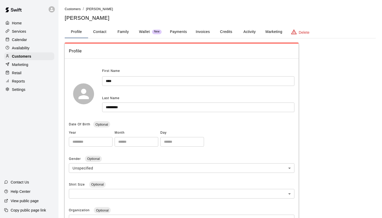
click at [102, 30] on button "Contact" at bounding box center [99, 32] width 23 height 12
select select "**"
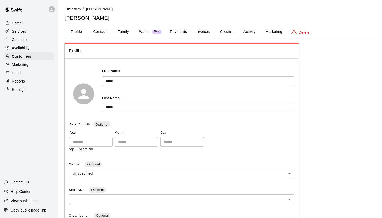
click at [103, 34] on button "Contact" at bounding box center [99, 32] width 23 height 12
select select "**"
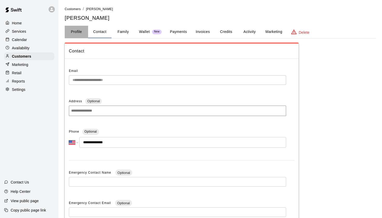
click at [78, 32] on button "Profile" at bounding box center [76, 32] width 23 height 12
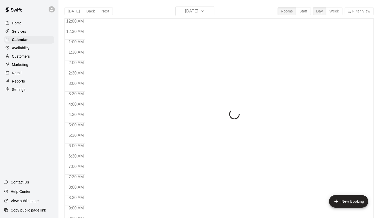
scroll to position [294, 0]
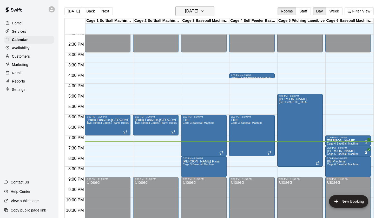
click at [198, 11] on h6 "[DATE]" at bounding box center [191, 11] width 13 height 7
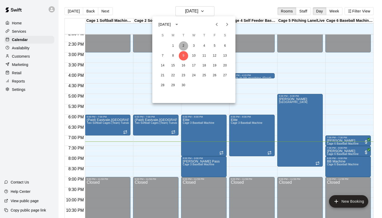
click at [183, 48] on button "2" at bounding box center [183, 45] width 9 height 9
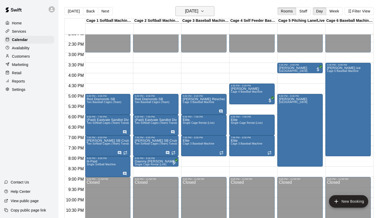
click at [198, 10] on h6 "[DATE]" at bounding box center [191, 11] width 13 height 7
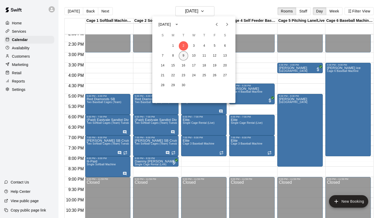
click at [183, 57] on button "9" at bounding box center [183, 55] width 9 height 9
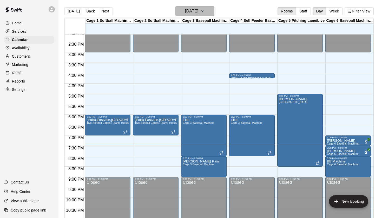
click at [198, 11] on h6 "[DATE]" at bounding box center [191, 11] width 13 height 7
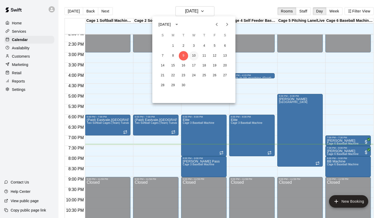
click at [195, 58] on button "10" at bounding box center [193, 55] width 9 height 9
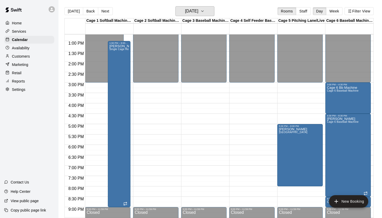
scroll to position [265, 0]
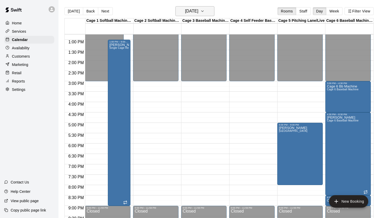
click at [190, 13] on h6 "[DATE]" at bounding box center [191, 11] width 13 height 7
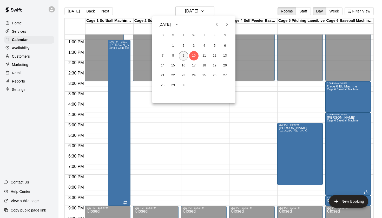
click at [185, 55] on button "9" at bounding box center [183, 55] width 9 height 9
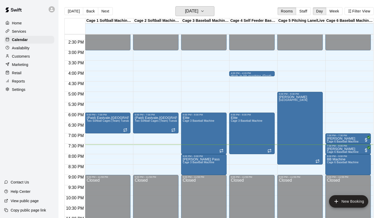
scroll to position [296, 0]
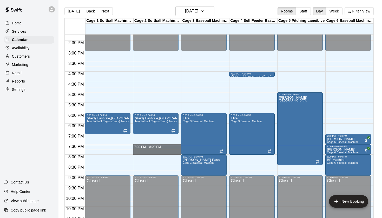
drag, startPoint x: 134, startPoint y: 147, endPoint x: 136, endPoint y: 150, distance: 3.9
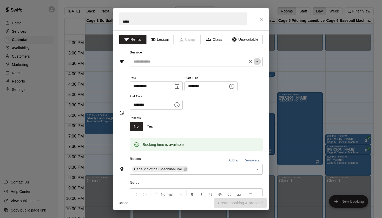
click at [260, 61] on icon "Open" at bounding box center [257, 62] width 6 height 6
type input "*****"
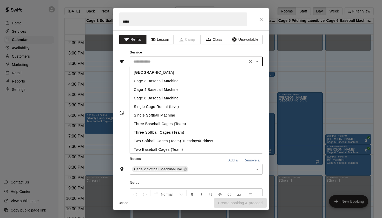
click at [166, 106] on li "Single Cage Rental (Live)" at bounding box center [196, 107] width 133 height 9
type input "**********"
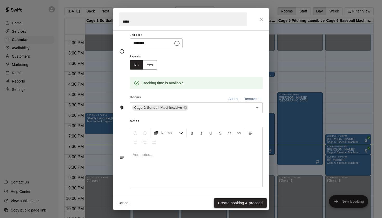
scroll to position [61, 0]
click at [239, 205] on button "Create booking & proceed" at bounding box center [240, 204] width 53 height 10
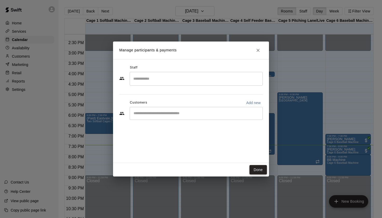
click at [259, 168] on button "Done" at bounding box center [258, 170] width 17 height 10
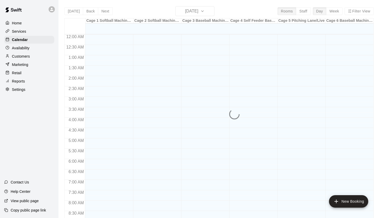
scroll to position [294, 0]
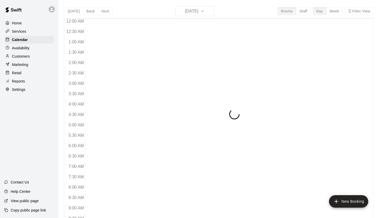
scroll to position [294, 0]
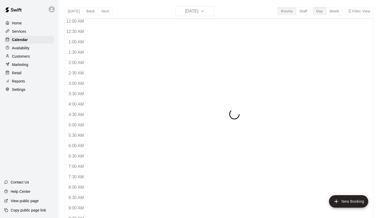
scroll to position [294, 0]
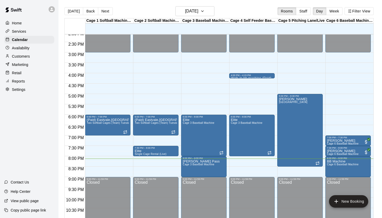
click at [25, 65] on p "Marketing" at bounding box center [20, 64] width 16 height 5
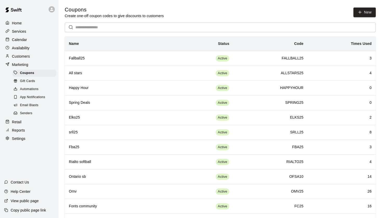
click at [37, 81] on div "Gift Cards" at bounding box center [34, 81] width 44 height 7
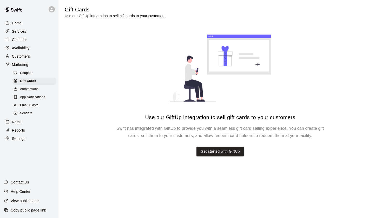
click at [36, 74] on div "Coupons" at bounding box center [34, 73] width 44 height 7
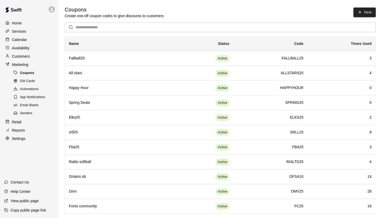
click at [39, 71] on div "Coupons" at bounding box center [34, 73] width 44 height 7
click at [23, 38] on p "Calendar" at bounding box center [19, 39] width 15 height 5
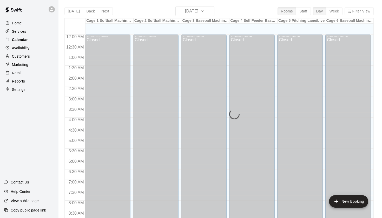
scroll to position [294, 0]
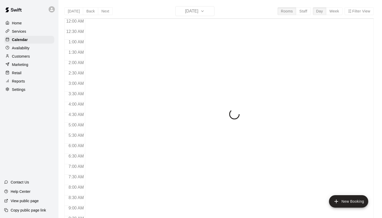
scroll to position [294, 0]
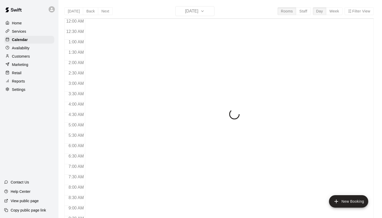
scroll to position [294, 0]
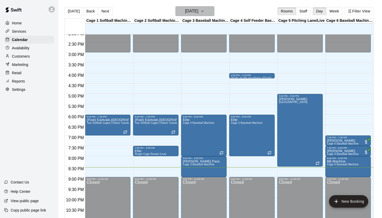
click at [189, 10] on h6 "[DATE]" at bounding box center [191, 11] width 13 height 7
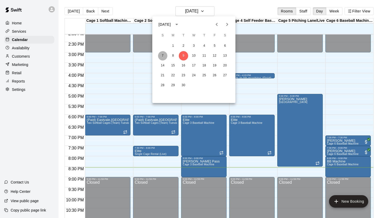
click at [164, 56] on button "7" at bounding box center [162, 55] width 9 height 9
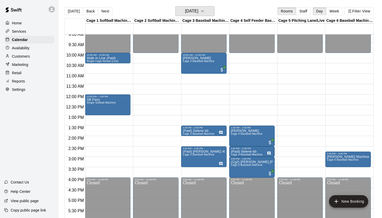
scroll to position [186, 0]
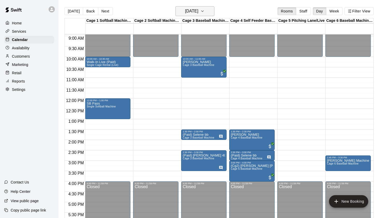
click at [206, 10] on button "Sunday Sep 07" at bounding box center [195, 11] width 39 height 10
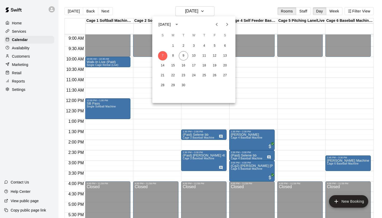
click at [237, 12] on div at bounding box center [191, 109] width 382 height 218
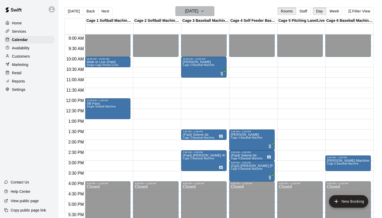
click at [198, 8] on h6 "Sunday Sep 07" at bounding box center [191, 11] width 13 height 7
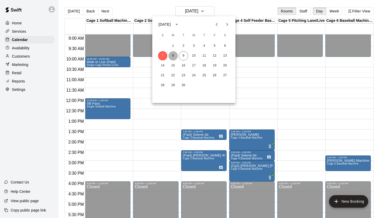
click at [173, 57] on button "8" at bounding box center [173, 55] width 9 height 9
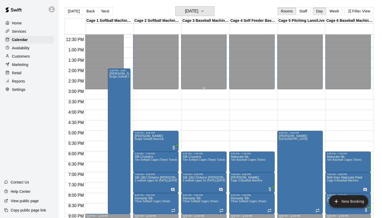
scroll to position [260, 0]
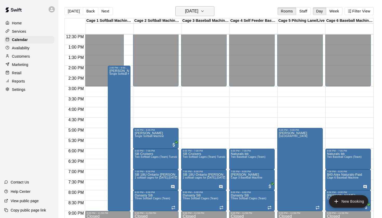
click at [192, 8] on h6 "Monday Sep 08" at bounding box center [191, 11] width 13 height 7
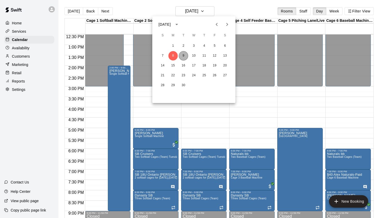
click at [184, 55] on button "9" at bounding box center [183, 55] width 9 height 9
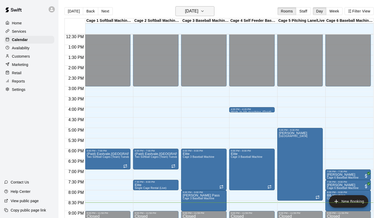
click at [192, 10] on h6 "[DATE]" at bounding box center [191, 11] width 13 height 7
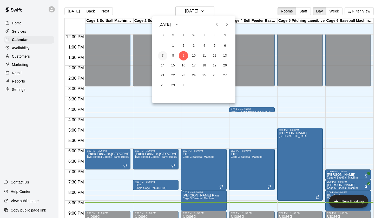
click at [163, 56] on button "7" at bounding box center [162, 55] width 9 height 9
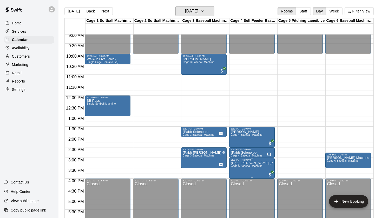
scroll to position [191, 0]
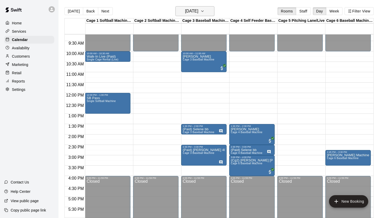
click at [206, 8] on button "Sunday Sep 07" at bounding box center [195, 11] width 39 height 10
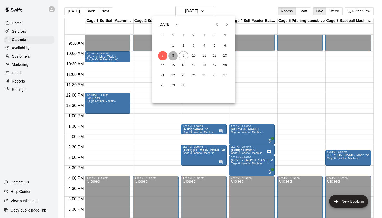
click at [175, 57] on button "8" at bounding box center [173, 55] width 9 height 9
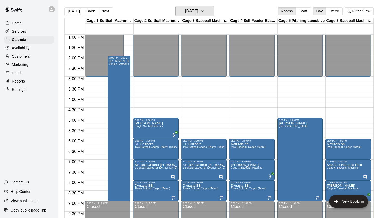
scroll to position [287, 0]
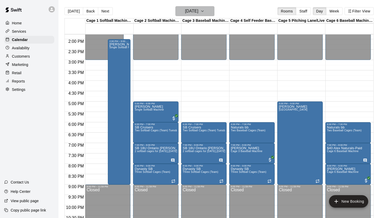
click at [194, 10] on h6 "Monday Sep 08" at bounding box center [191, 11] width 13 height 7
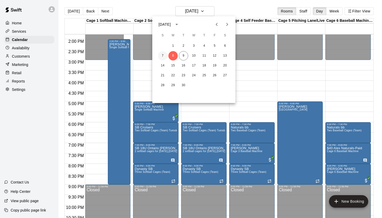
click at [163, 57] on button "7" at bounding box center [162, 55] width 9 height 9
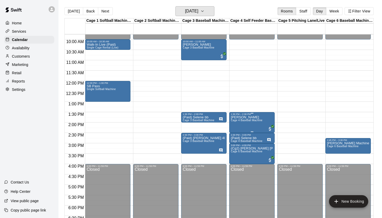
scroll to position [201, 0]
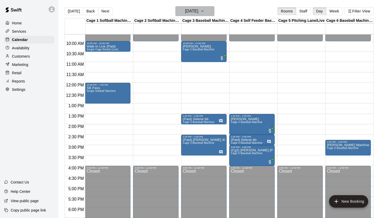
click at [208, 15] on button "Sunday Sep 07" at bounding box center [195, 11] width 39 height 10
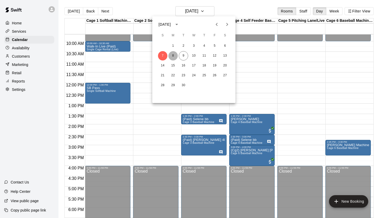
click at [174, 56] on button "8" at bounding box center [173, 55] width 9 height 9
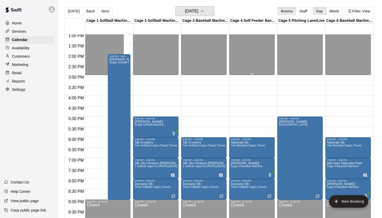
scroll to position [273, 0]
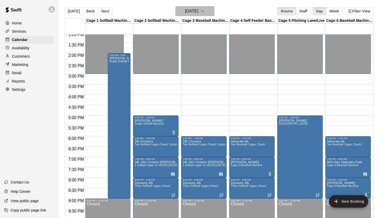
click at [198, 8] on h6 "Monday Sep 08" at bounding box center [191, 11] width 13 height 7
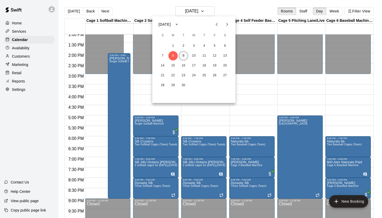
click at [185, 54] on button "9" at bounding box center [183, 55] width 9 height 9
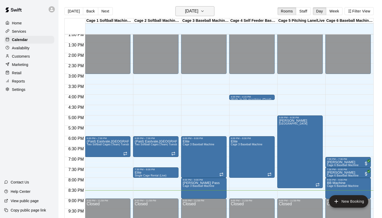
click at [192, 11] on h6 "[DATE]" at bounding box center [191, 11] width 13 height 7
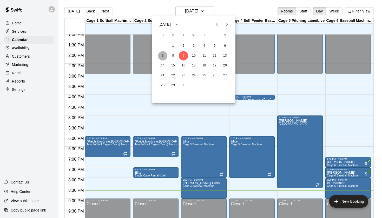
click at [164, 59] on button "7" at bounding box center [162, 55] width 9 height 9
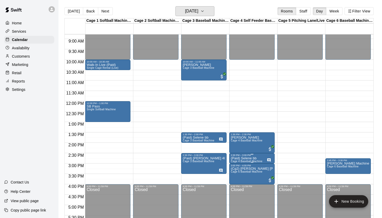
scroll to position [177, 0]
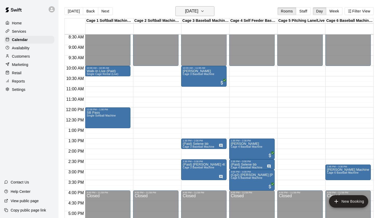
click at [192, 9] on h6 "Sunday Sep 07" at bounding box center [191, 11] width 13 height 7
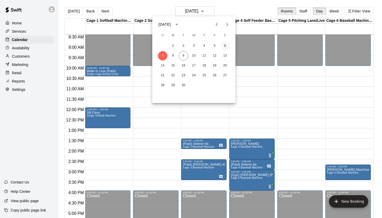
click at [224, 46] on button "6" at bounding box center [225, 45] width 9 height 9
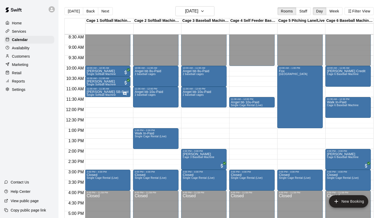
click at [234, 13] on div "Today Back Next Saturday Sep 06 Rooms Staff Day Week Filter View" at bounding box center [220, 12] width 310 height 12
click at [185, 11] on h6 "Saturday Sep 06" at bounding box center [191, 11] width 13 height 7
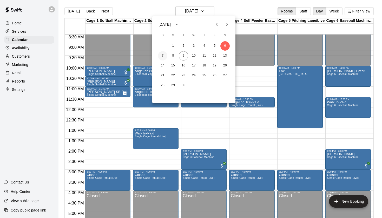
click at [163, 56] on button "7" at bounding box center [162, 55] width 9 height 9
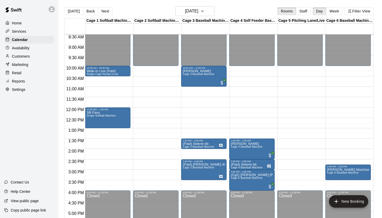
click at [252, 11] on div "Today Back Next Sunday Sep 07 Rooms Staff Day Week Filter View" at bounding box center [220, 12] width 310 height 12
click at [185, 11] on h6 "Sunday Sep 07" at bounding box center [191, 11] width 13 height 7
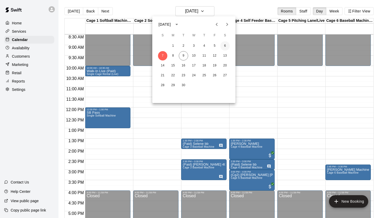
click at [227, 47] on button "6" at bounding box center [225, 45] width 9 height 9
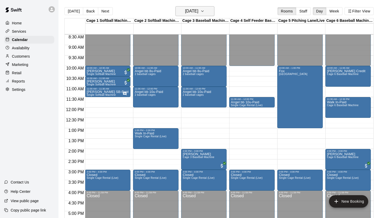
click at [205, 14] on icon "button" at bounding box center [203, 11] width 4 height 6
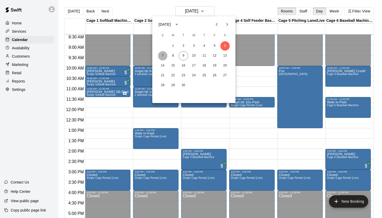
click at [164, 56] on button "7" at bounding box center [162, 55] width 9 height 9
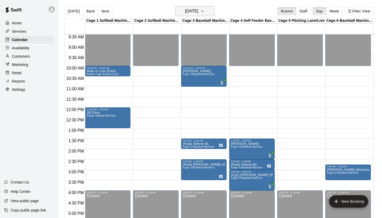
click at [196, 13] on h6 "Sunday Sep 07" at bounding box center [191, 11] width 13 height 7
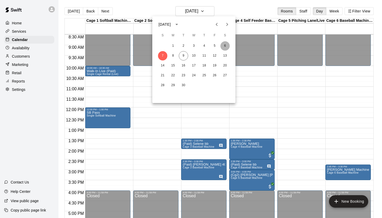
click at [226, 48] on button "6" at bounding box center [225, 45] width 9 height 9
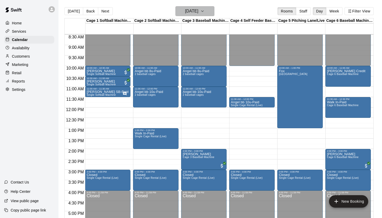
click at [203, 16] on button "Saturday Sep 06" at bounding box center [195, 11] width 39 height 10
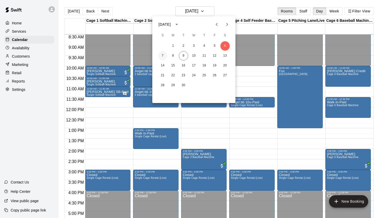
click at [164, 57] on button "7" at bounding box center [162, 55] width 9 height 9
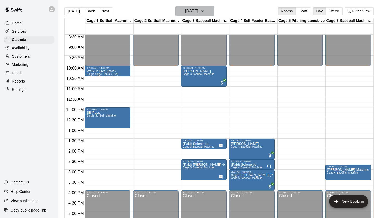
click at [212, 12] on button "Sunday Sep 07" at bounding box center [195, 11] width 39 height 10
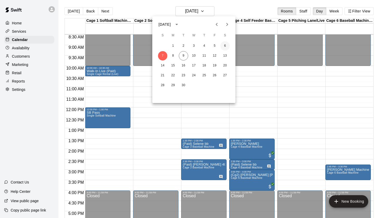
click at [225, 48] on button "6" at bounding box center [225, 45] width 9 height 9
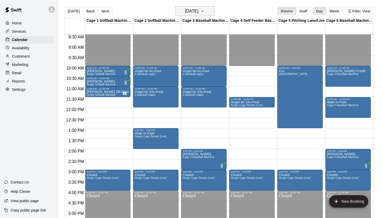
click at [198, 13] on h6 "Saturday Sep 06" at bounding box center [191, 11] width 13 height 7
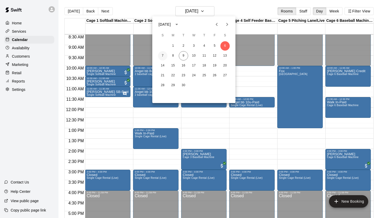
click at [165, 54] on button "7" at bounding box center [162, 55] width 9 height 9
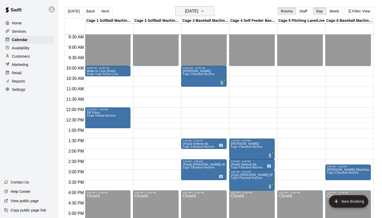
click at [207, 13] on button "Sunday Sep 07" at bounding box center [195, 11] width 39 height 10
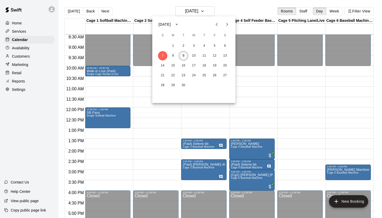
click at [184, 54] on button "9" at bounding box center [183, 55] width 9 height 9
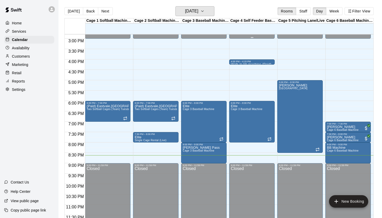
scroll to position [308, 0]
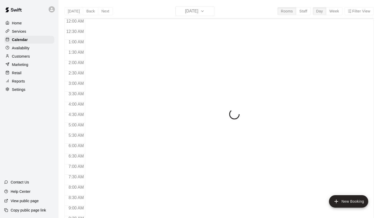
scroll to position [294, 0]
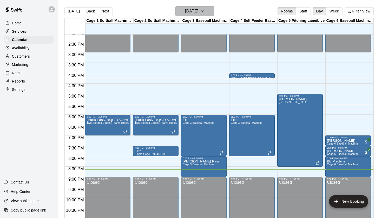
click at [198, 12] on h6 "[DATE]" at bounding box center [191, 11] width 13 height 7
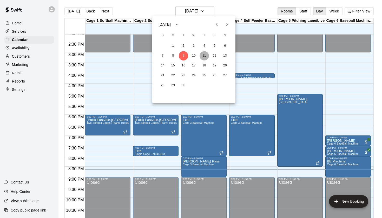
click at [205, 59] on button "11" at bounding box center [204, 55] width 9 height 9
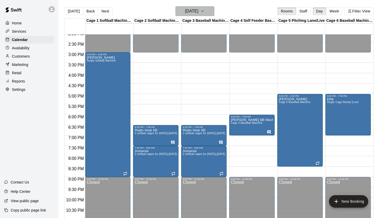
click at [195, 15] on button "[DATE]" at bounding box center [195, 11] width 39 height 10
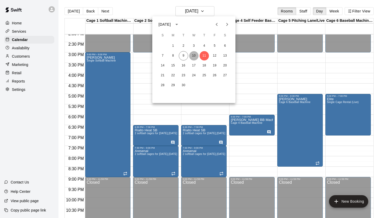
click at [194, 58] on button "10" at bounding box center [193, 55] width 9 height 9
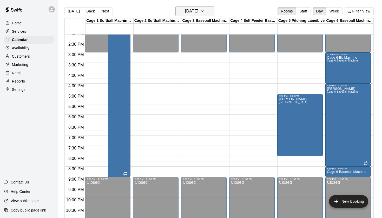
click at [196, 10] on h6 "[DATE]" at bounding box center [191, 11] width 13 height 7
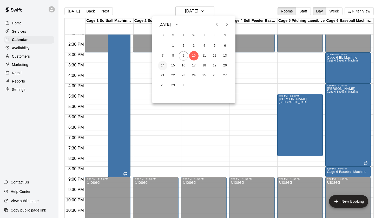
click at [162, 66] on button "14" at bounding box center [162, 65] width 9 height 9
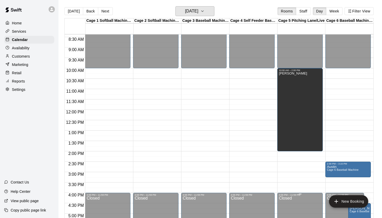
scroll to position [173, 0]
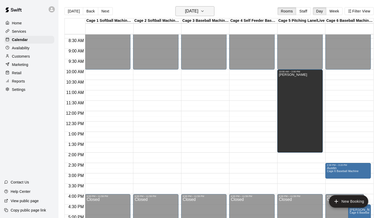
click at [185, 11] on h6 "[DATE]" at bounding box center [191, 11] width 13 height 7
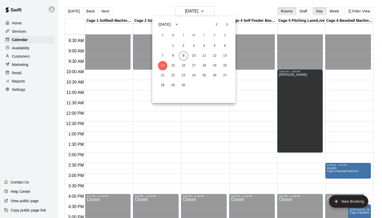
click at [183, 60] on button "9" at bounding box center [183, 55] width 9 height 9
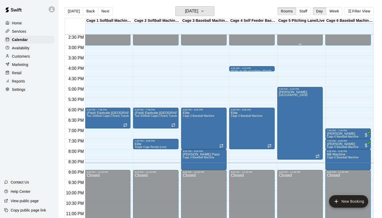
scroll to position [302, 0]
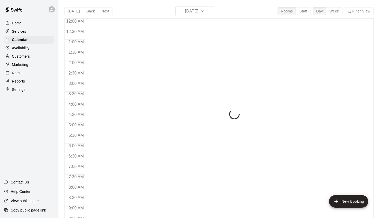
scroll to position [294, 0]
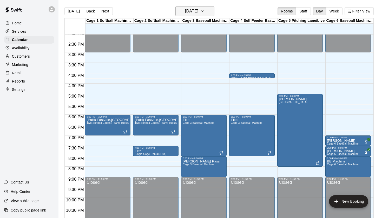
click at [198, 10] on h6 "[DATE]" at bounding box center [191, 11] width 13 height 7
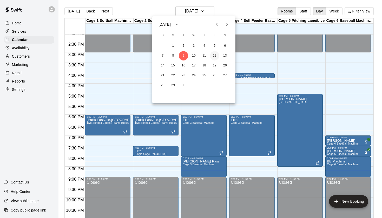
click at [214, 56] on button "12" at bounding box center [214, 55] width 9 height 9
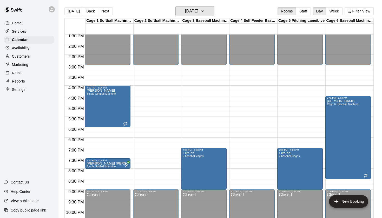
scroll to position [282, 0]
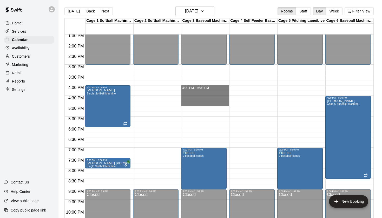
drag, startPoint x: 183, startPoint y: 86, endPoint x: 185, endPoint y: 102, distance: 16.0
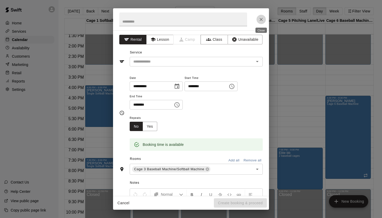
click at [259, 21] on icon "Close" at bounding box center [261, 19] width 5 height 5
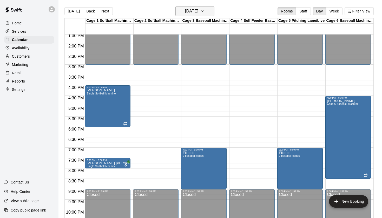
click at [198, 15] on h6 "[DATE]" at bounding box center [191, 11] width 13 height 7
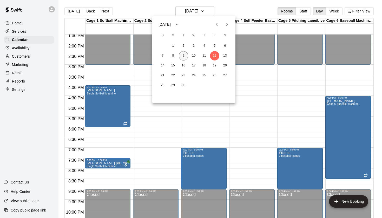
click at [184, 57] on button "9" at bounding box center [183, 55] width 9 height 9
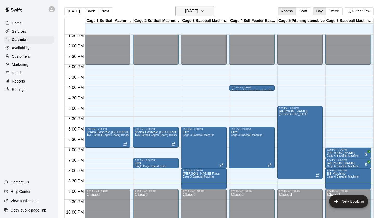
click at [198, 12] on h6 "[DATE]" at bounding box center [191, 11] width 13 height 7
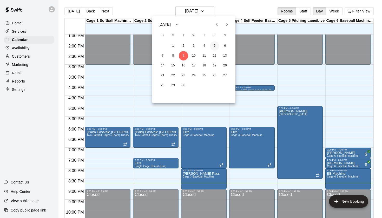
click at [217, 44] on button "5" at bounding box center [214, 45] width 9 height 9
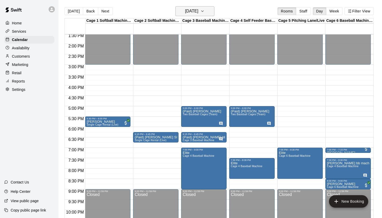
click at [205, 15] on button "[DATE]" at bounding box center [195, 11] width 39 height 10
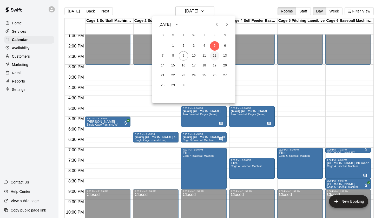
click at [214, 56] on button "12" at bounding box center [214, 55] width 9 height 9
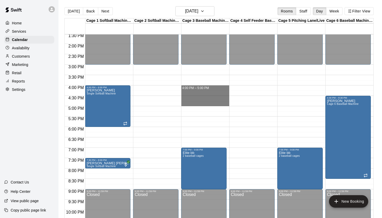
drag, startPoint x: 183, startPoint y: 87, endPoint x: 184, endPoint y: 106, distance: 19.2
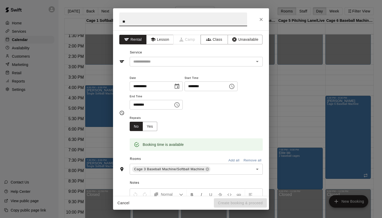
type input "*"
click at [259, 63] on icon "Open" at bounding box center [257, 62] width 6 height 6
type input "**********"
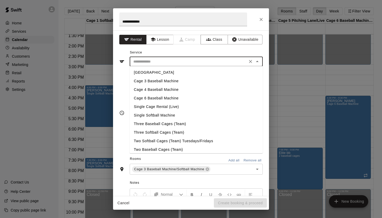
click at [173, 81] on li "Cage 3 Baseball Machine" at bounding box center [196, 81] width 133 height 9
type input "**********"
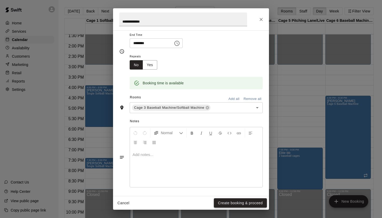
scroll to position [61, 0]
click at [221, 171] on div at bounding box center [196, 168] width 133 height 39
click at [251, 203] on button "Create booking & proceed" at bounding box center [240, 204] width 53 height 10
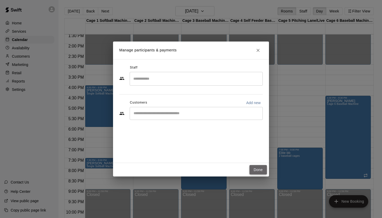
click at [257, 171] on button "Done" at bounding box center [258, 170] width 17 height 10
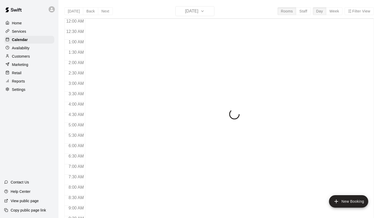
scroll to position [294, 0]
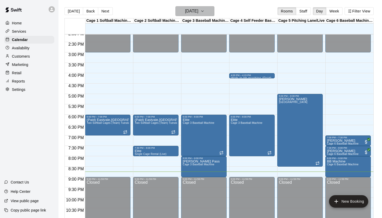
click at [198, 12] on h6 "[DATE]" at bounding box center [191, 11] width 13 height 7
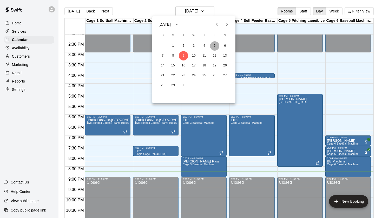
click at [215, 44] on button "5" at bounding box center [214, 45] width 9 height 9
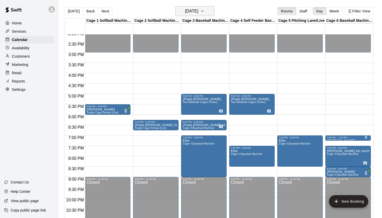
click at [206, 12] on button "[DATE]" at bounding box center [195, 11] width 39 height 10
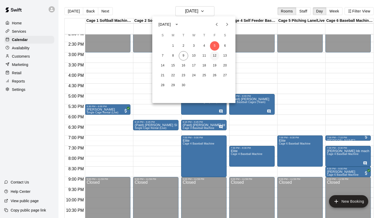
click at [217, 56] on button "12" at bounding box center [214, 55] width 9 height 9
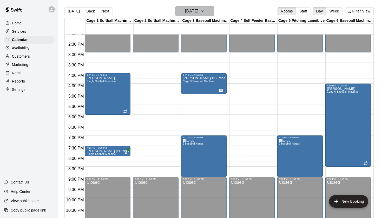
click at [204, 13] on button "[DATE]" at bounding box center [195, 11] width 39 height 10
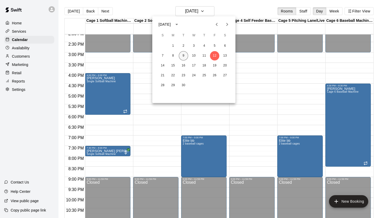
click at [186, 52] on button "9" at bounding box center [183, 55] width 9 height 9
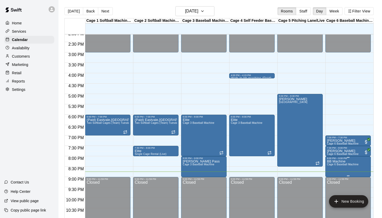
click at [331, 194] on button "delete" at bounding box center [332, 190] width 10 height 10
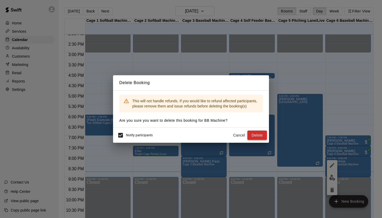
click at [259, 135] on button "Delete" at bounding box center [258, 136] width 20 height 10
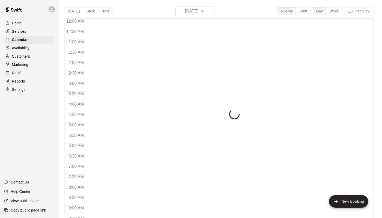
scroll to position [294, 0]
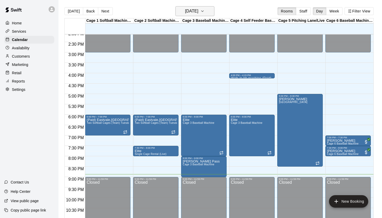
click at [198, 15] on h6 "[DATE]" at bounding box center [191, 11] width 13 height 7
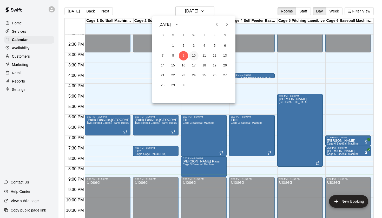
click at [196, 58] on button "10" at bounding box center [193, 55] width 9 height 9
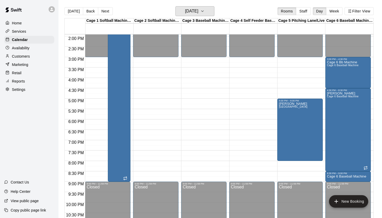
scroll to position [288, 0]
